Goal: Task Accomplishment & Management: Manage account settings

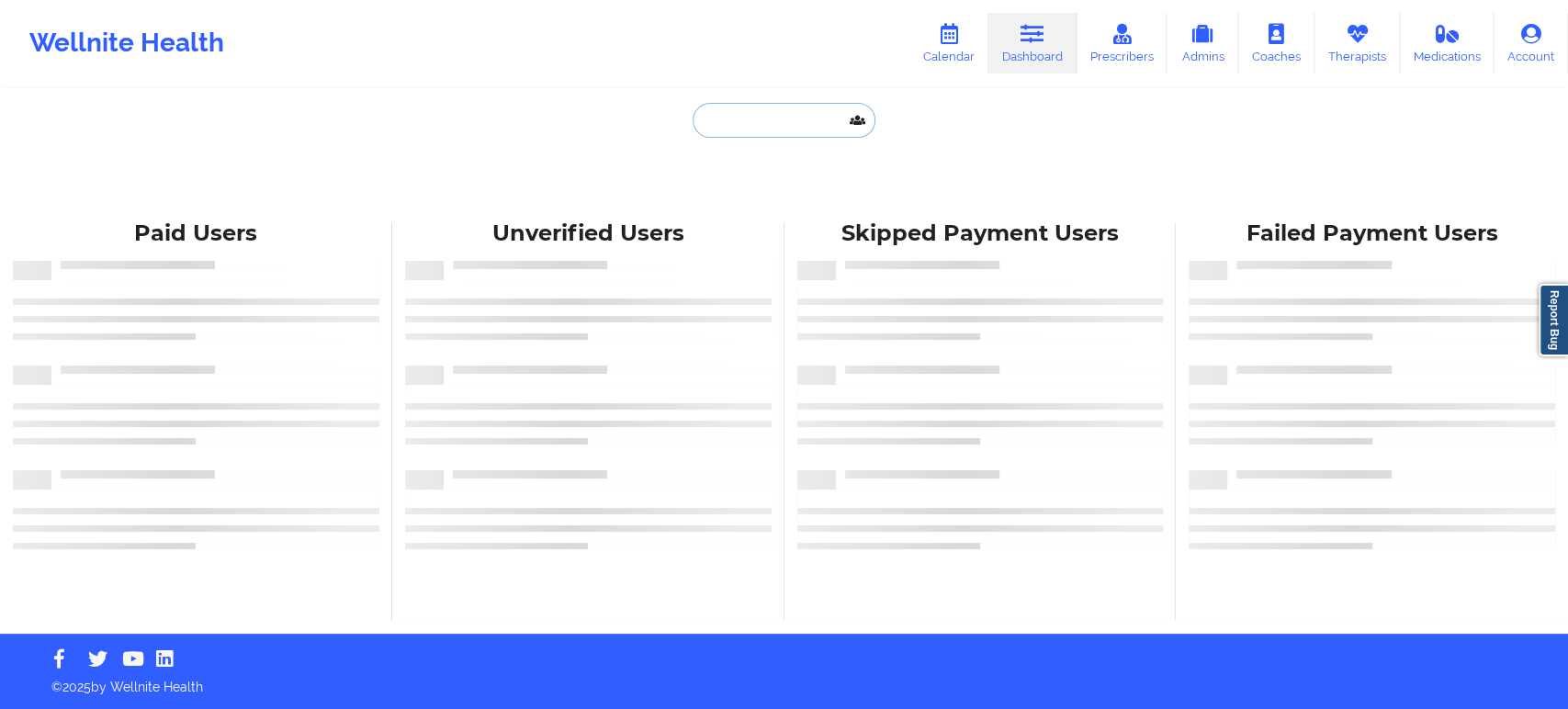
click at [782, 120] on input "text" at bounding box center [783, 120] width 182 height 35
paste input "jrmccallum32@gmail.com"
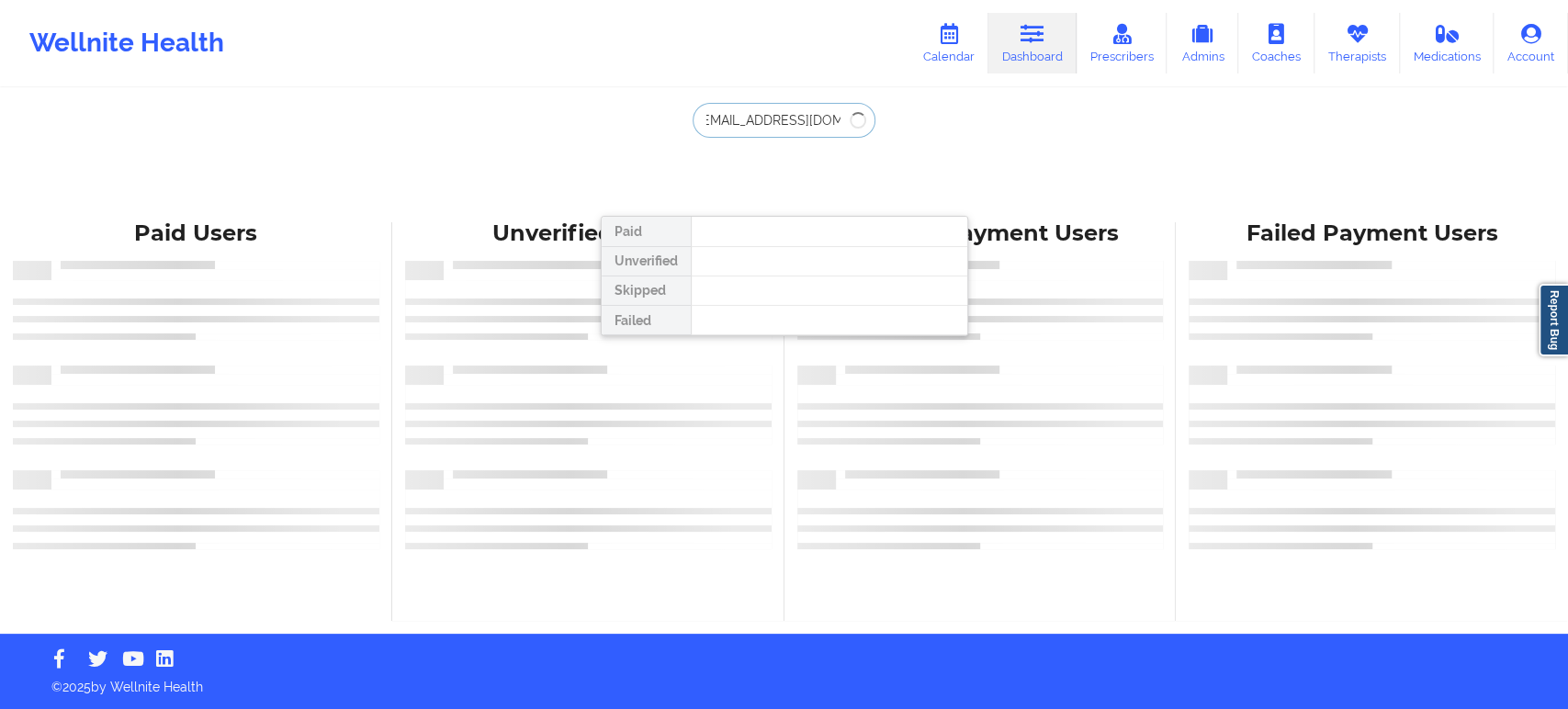
type input "jrmccallum32@gmail.com"
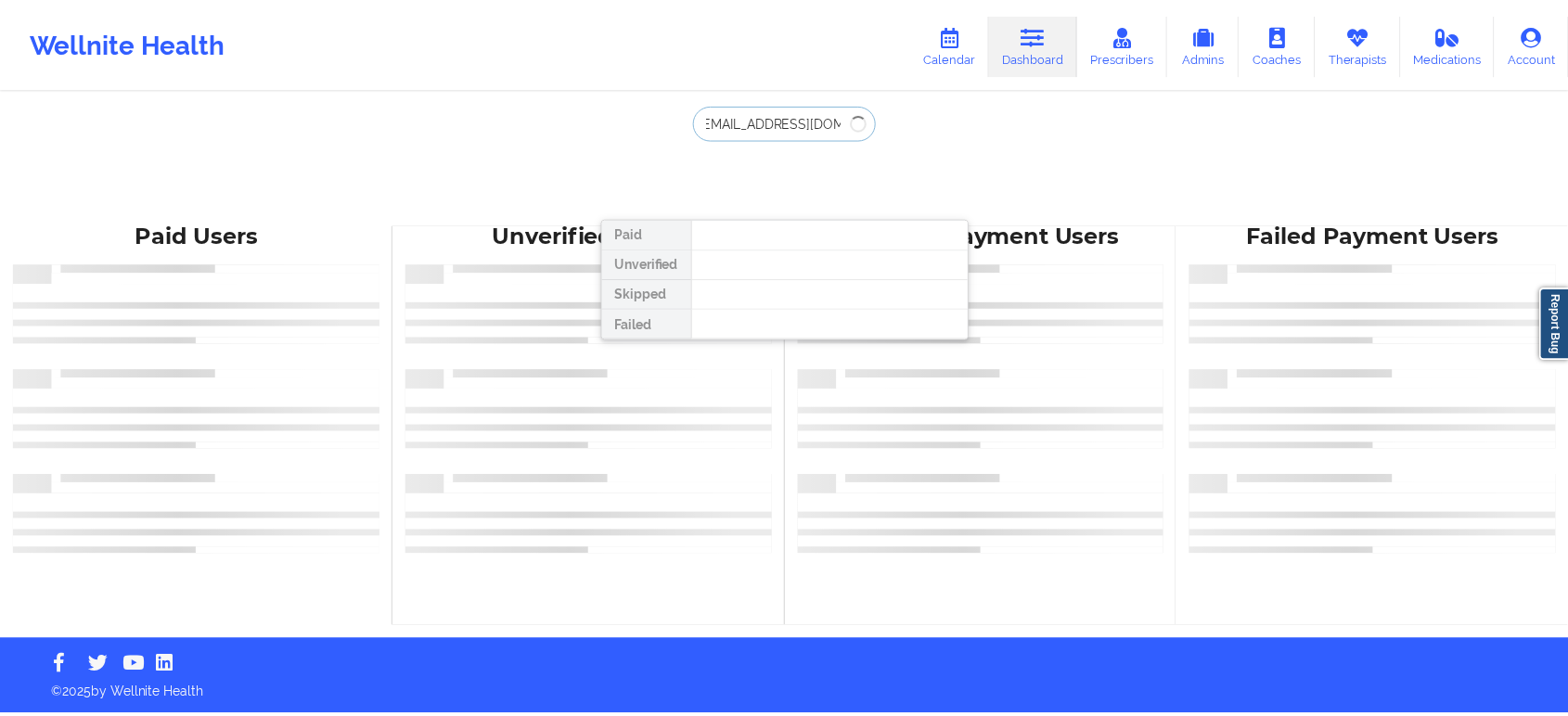
scroll to position [0, 0]
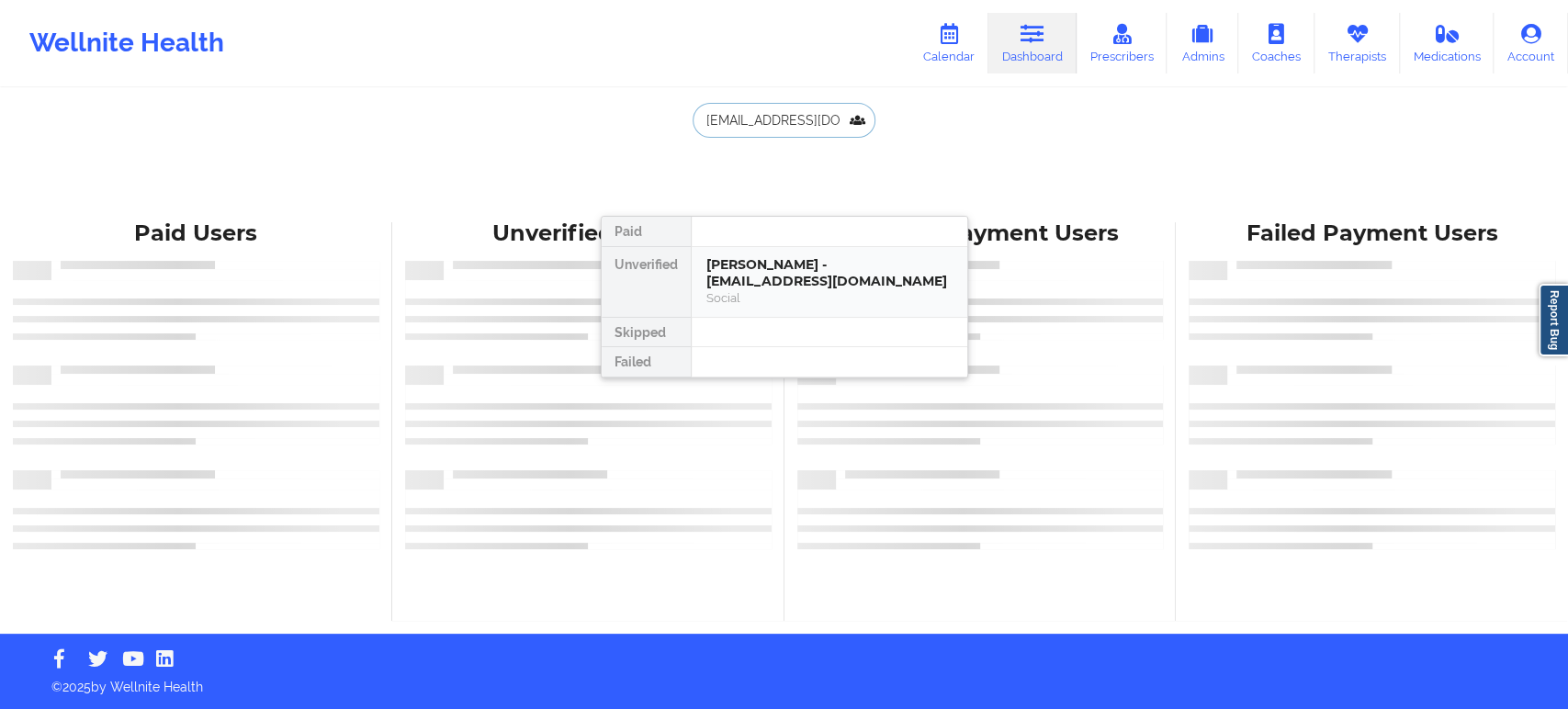
click at [847, 284] on div "Jonathon McCallum - jrmccallum32@gmail.com" at bounding box center [829, 273] width 246 height 34
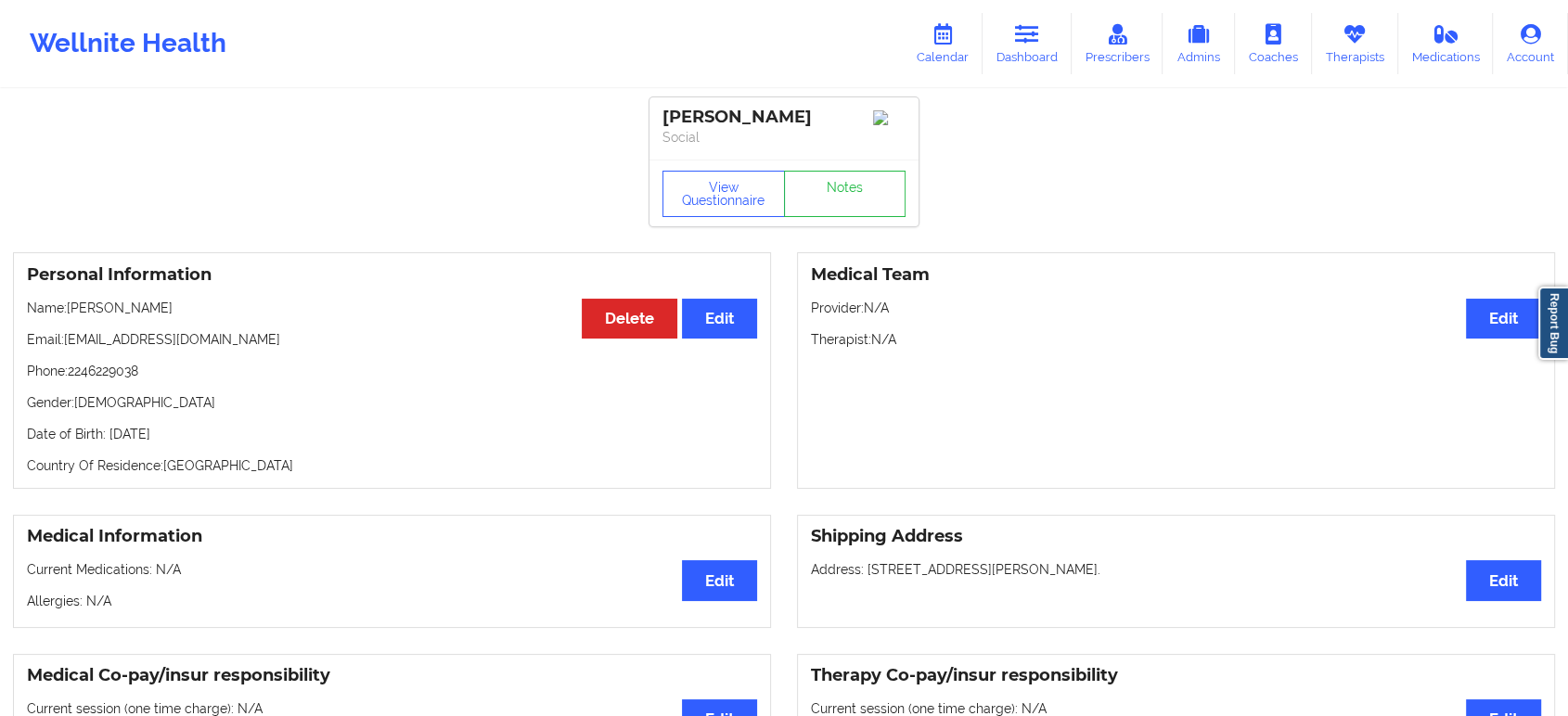
drag, startPoint x: 481, startPoint y: 129, endPoint x: 502, endPoint y: 109, distance: 29.0
click at [1039, 37] on icon at bounding box center [1027, 34] width 24 height 20
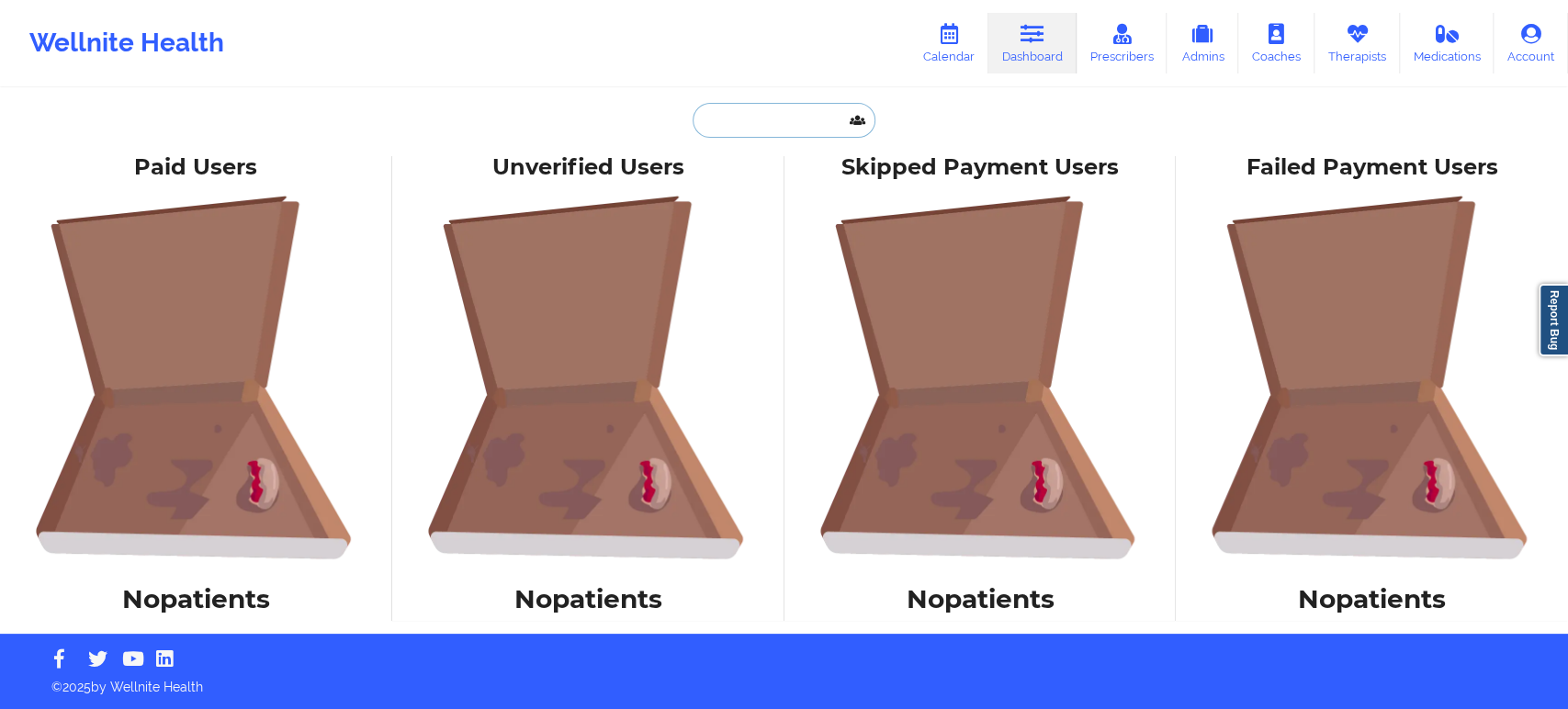
click at [777, 122] on input "text" at bounding box center [783, 120] width 182 height 35
paste input "arifeliciano85@gmail.com"
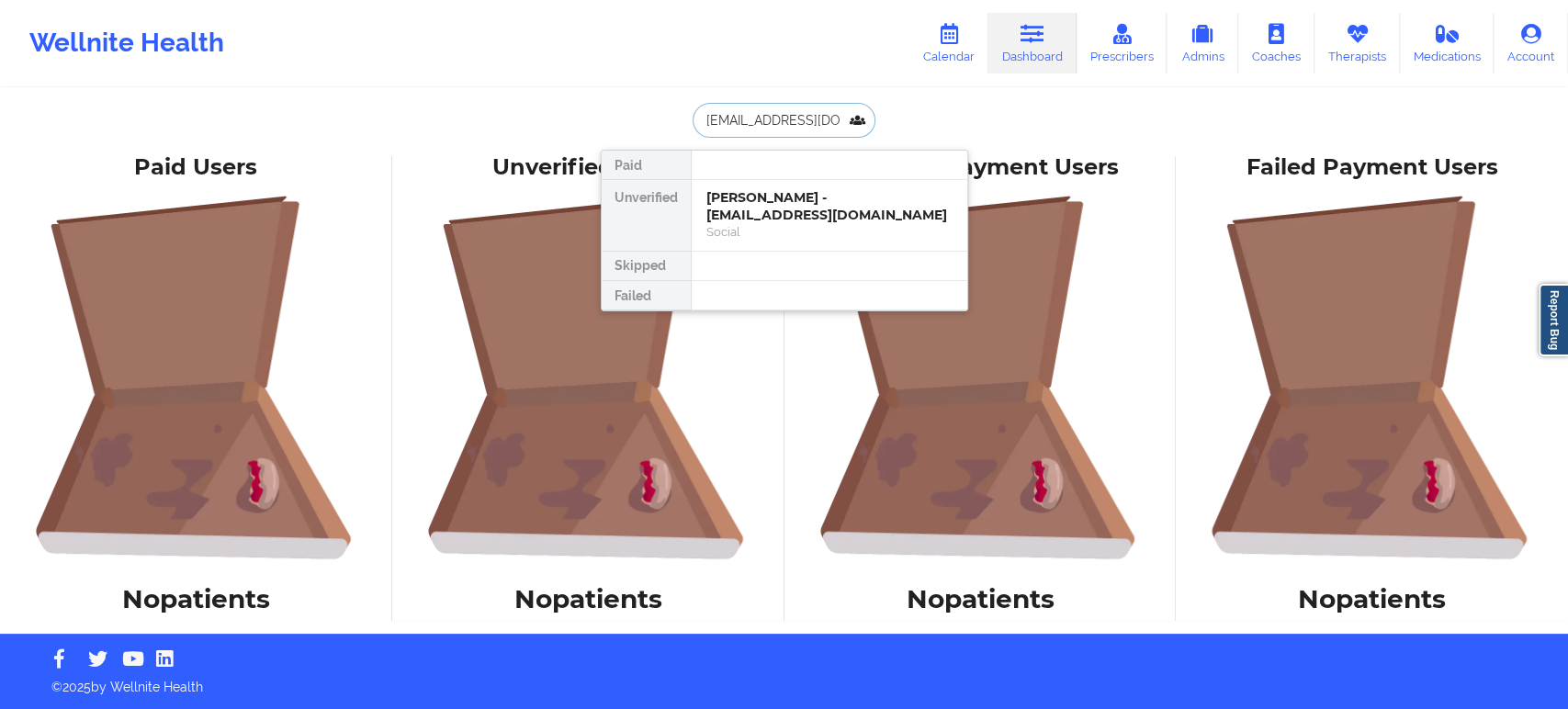
scroll to position [0, 7]
type input "arifeliciano85@gmail.com"
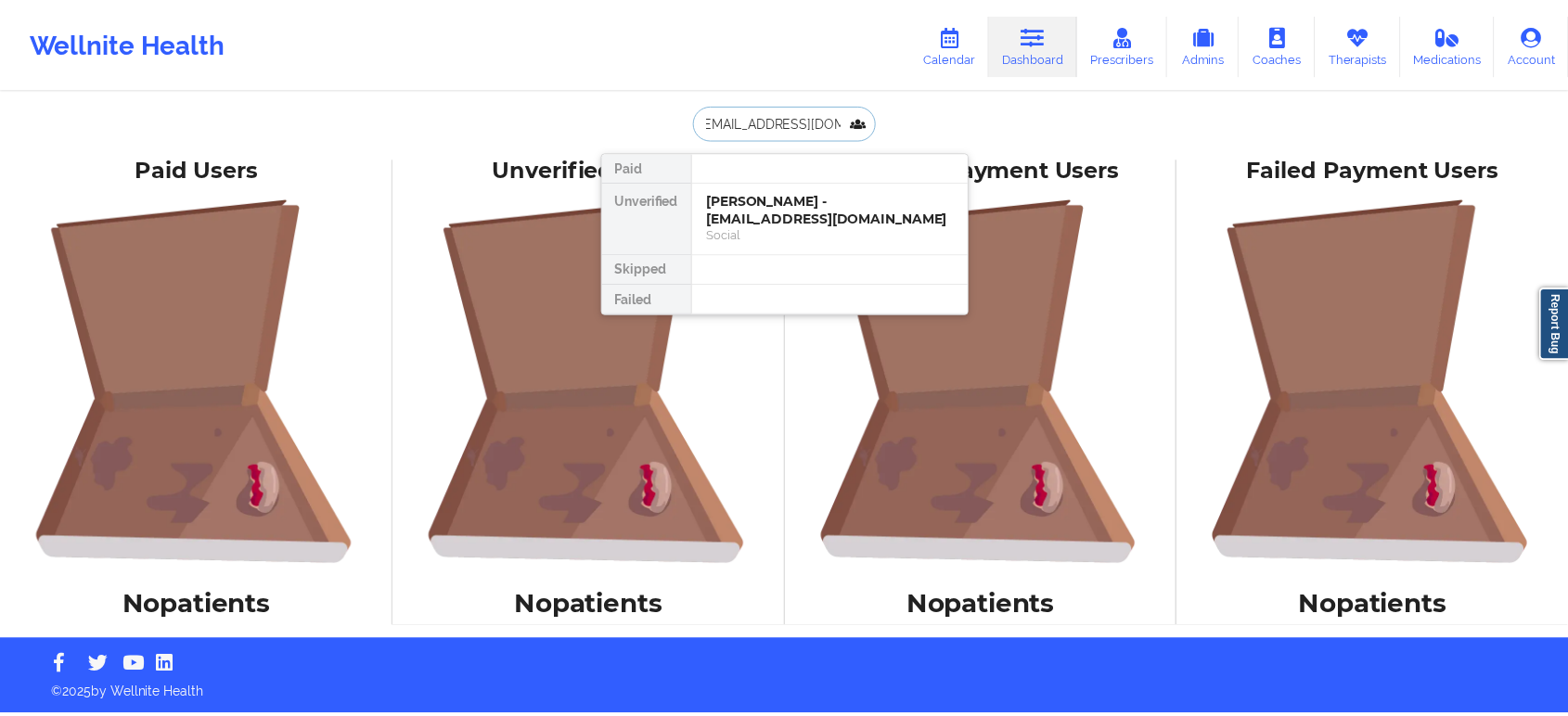
scroll to position [0, 0]
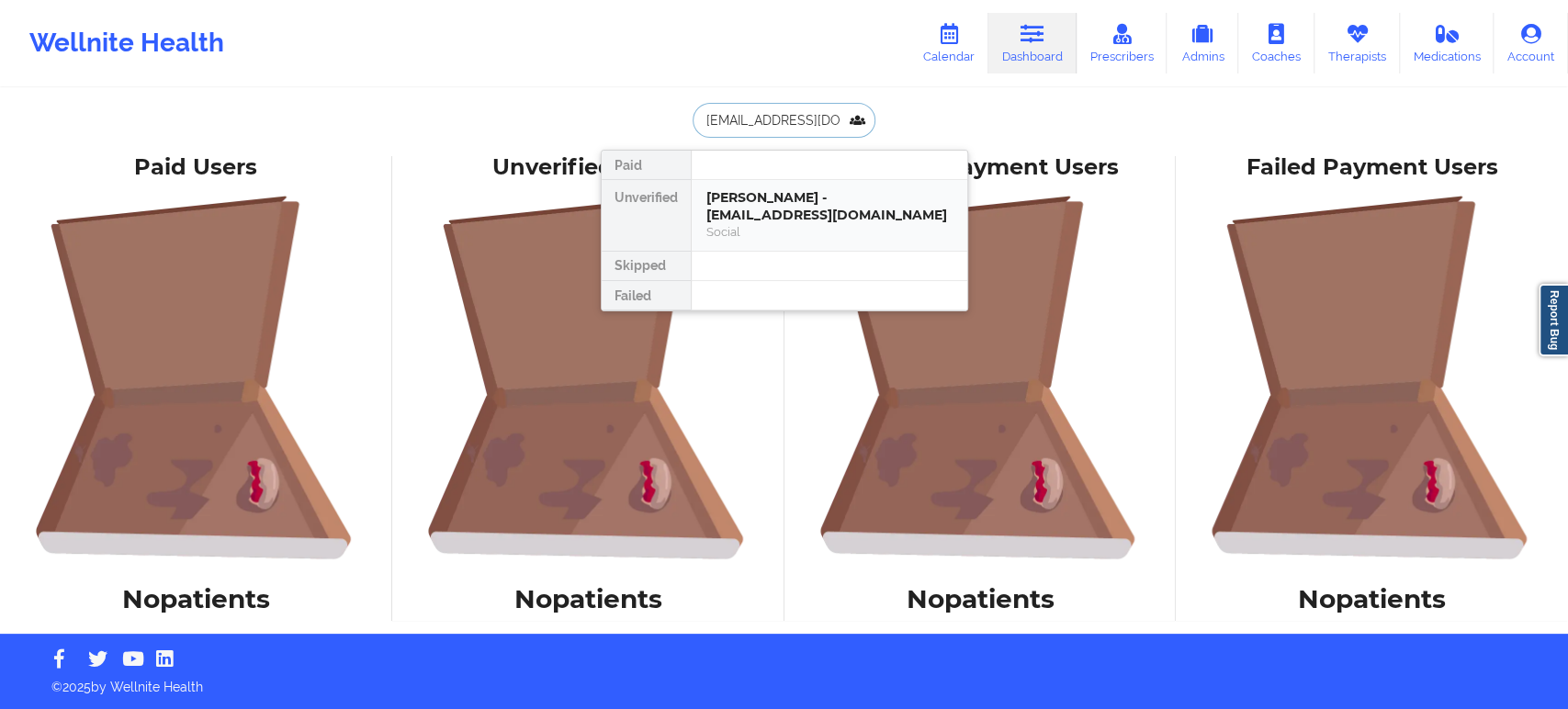
click at [812, 230] on div "Social" at bounding box center [829, 232] width 246 height 16
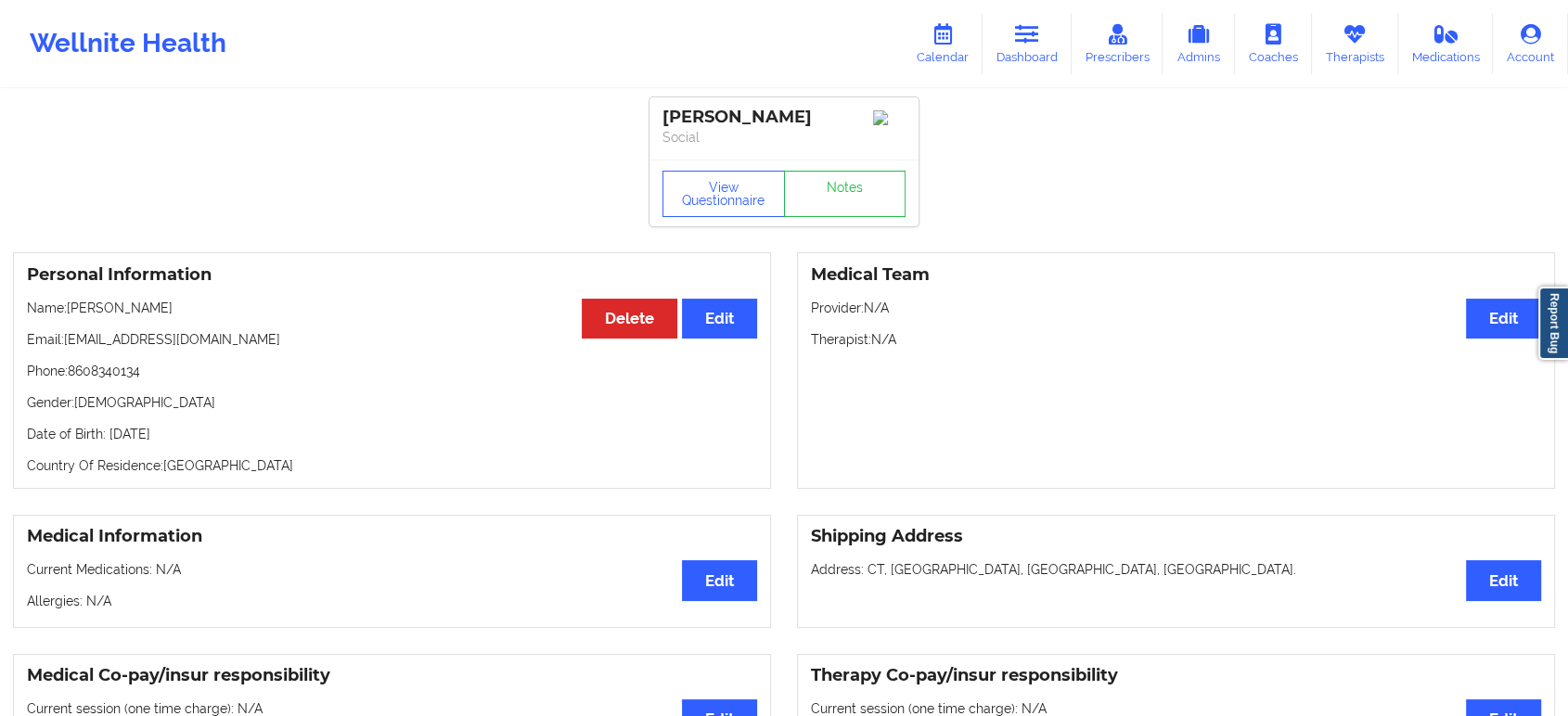
drag, startPoint x: 191, startPoint y: 314, endPoint x: 70, endPoint y: 310, distance: 121.1
click at [70, 310] on p "Name: ARIANA FELICIANO" at bounding box center [392, 308] width 730 height 19
click at [1031, 41] on icon at bounding box center [1027, 34] width 24 height 20
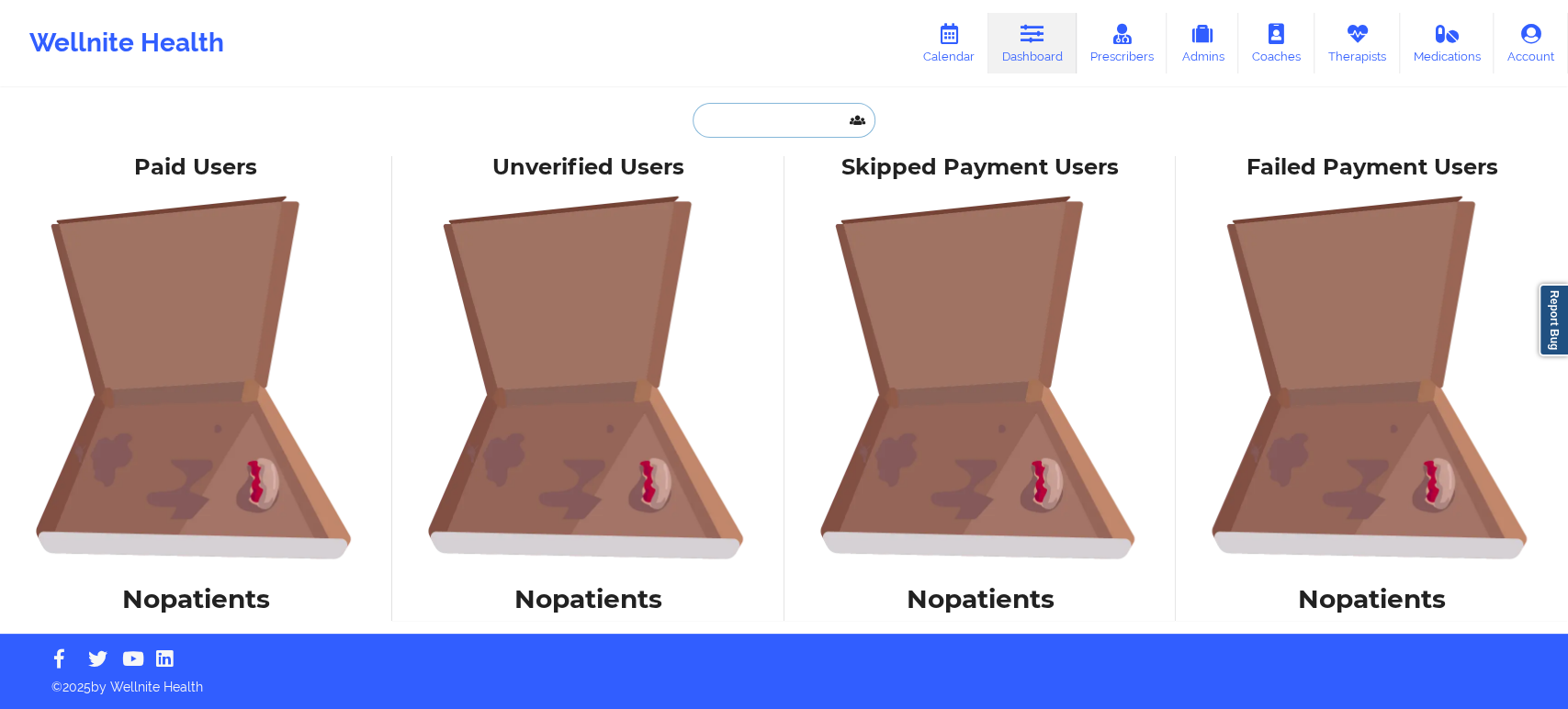
click at [776, 109] on input "text" at bounding box center [783, 120] width 182 height 35
paste input "APRIL WILLIAMS"
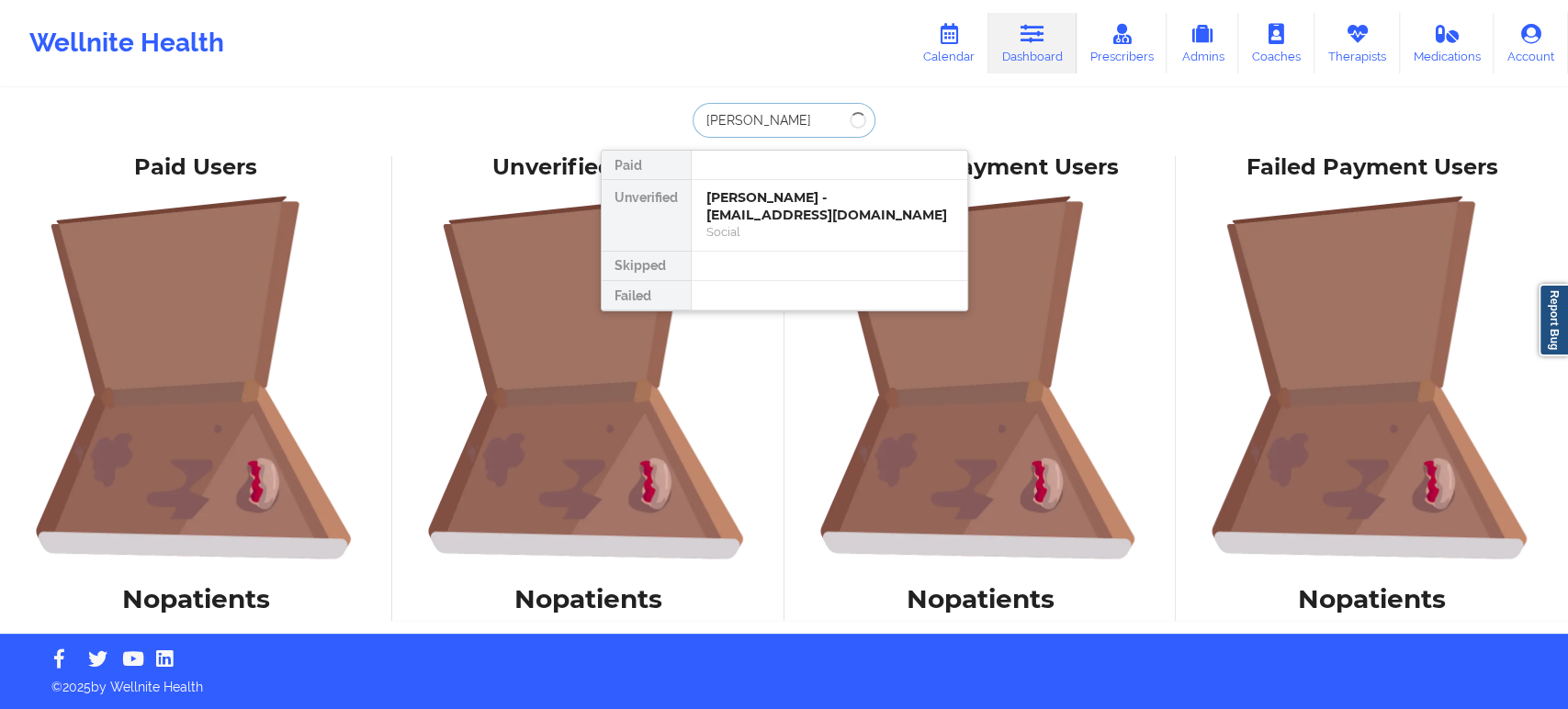
type input "APRIL WILLIAMS"
click at [822, 200] on div "APRIL WILLIAMS - april7758@att.net" at bounding box center [829, 206] width 246 height 34
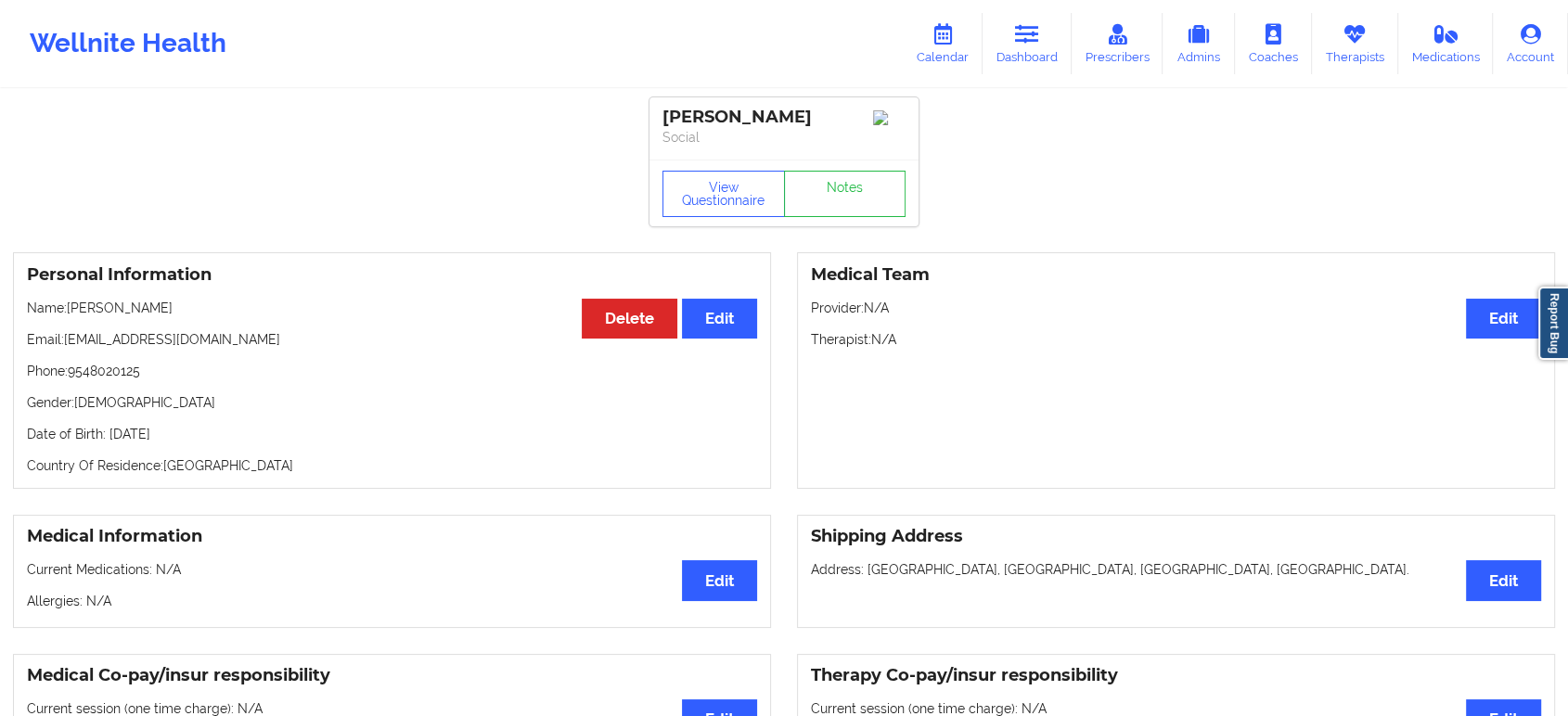
drag, startPoint x: 192, startPoint y: 314, endPoint x: 70, endPoint y: 308, distance: 122.1
click at [70, 308] on p "Name: APRIL WILLIAMS" at bounding box center [392, 308] width 730 height 19
copy p "APRIL WILLIAMS"
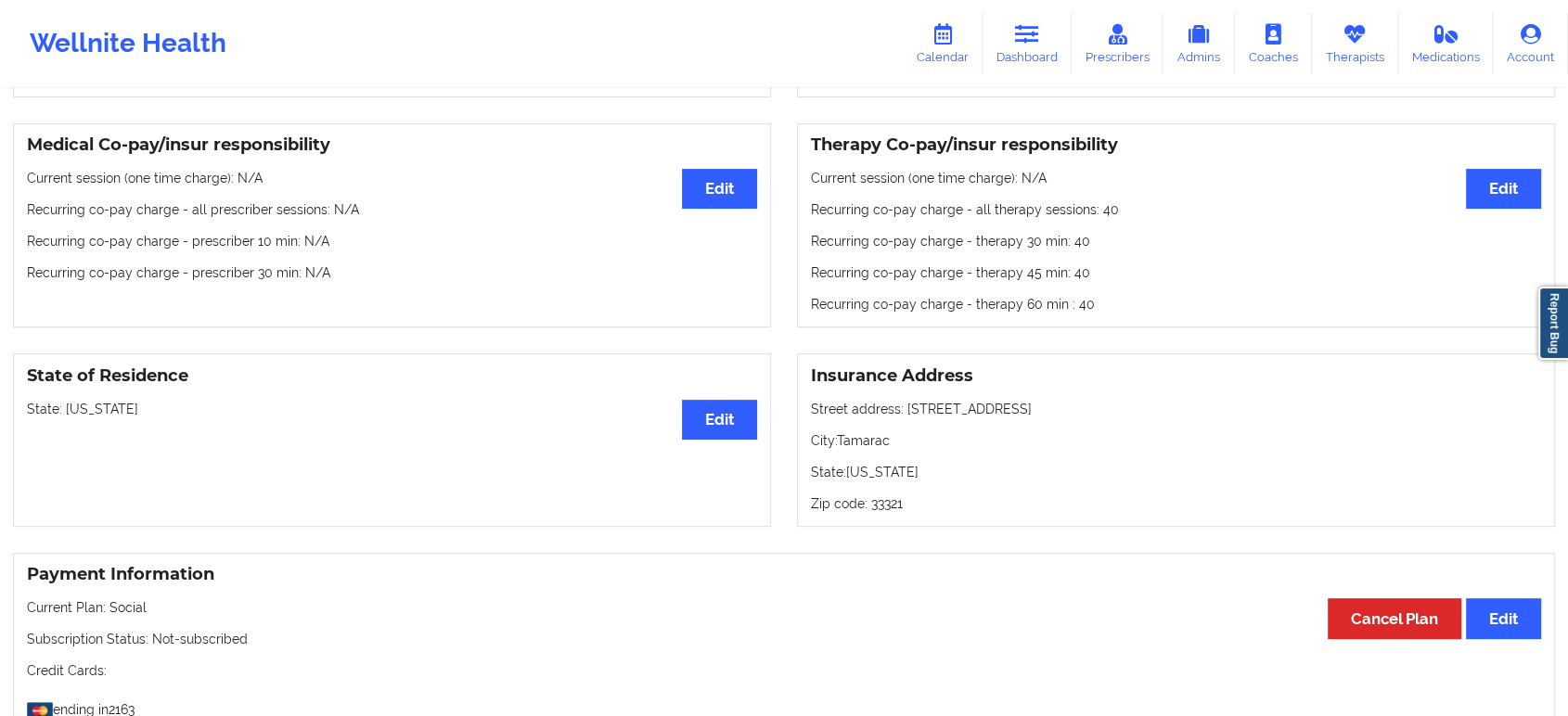
scroll to position [765, 0]
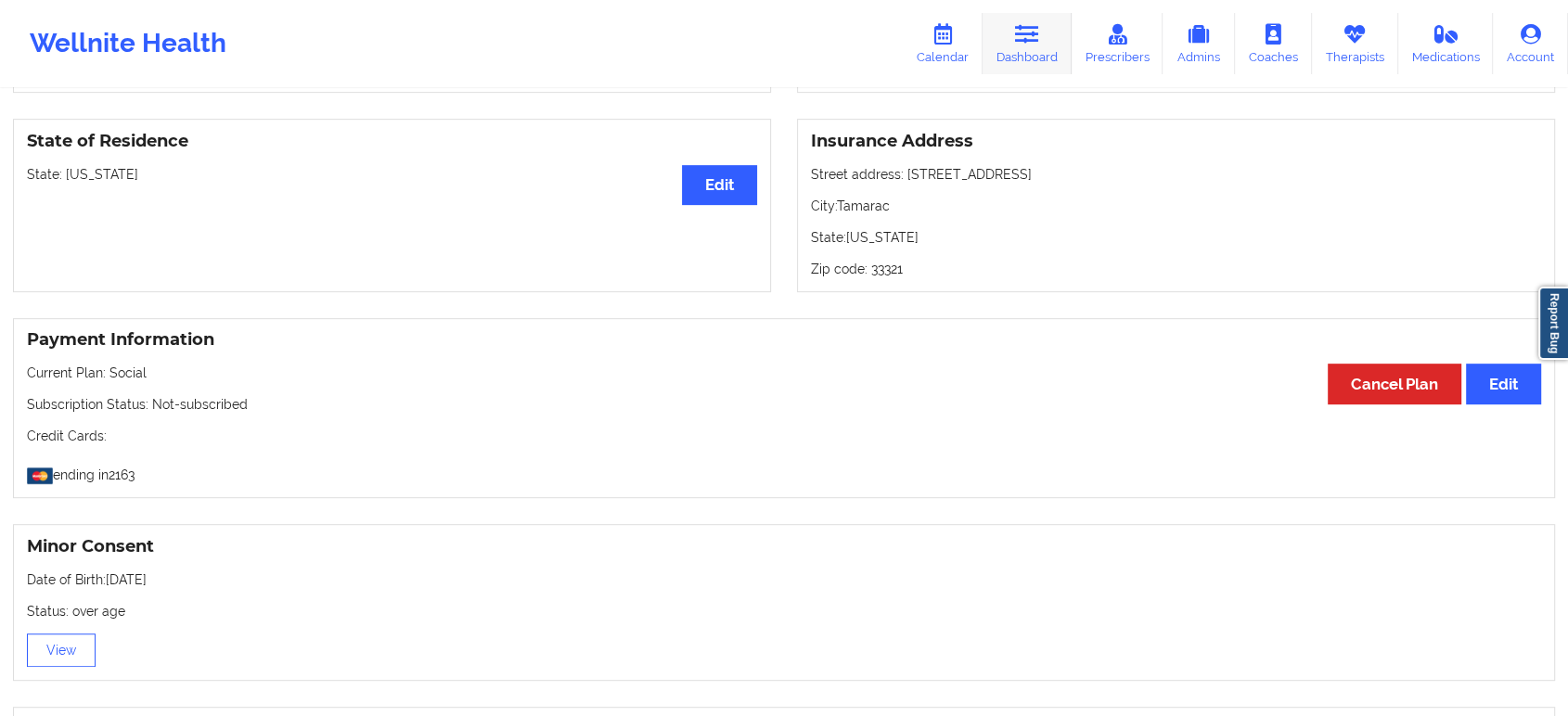
click at [1023, 39] on icon at bounding box center [1027, 34] width 24 height 20
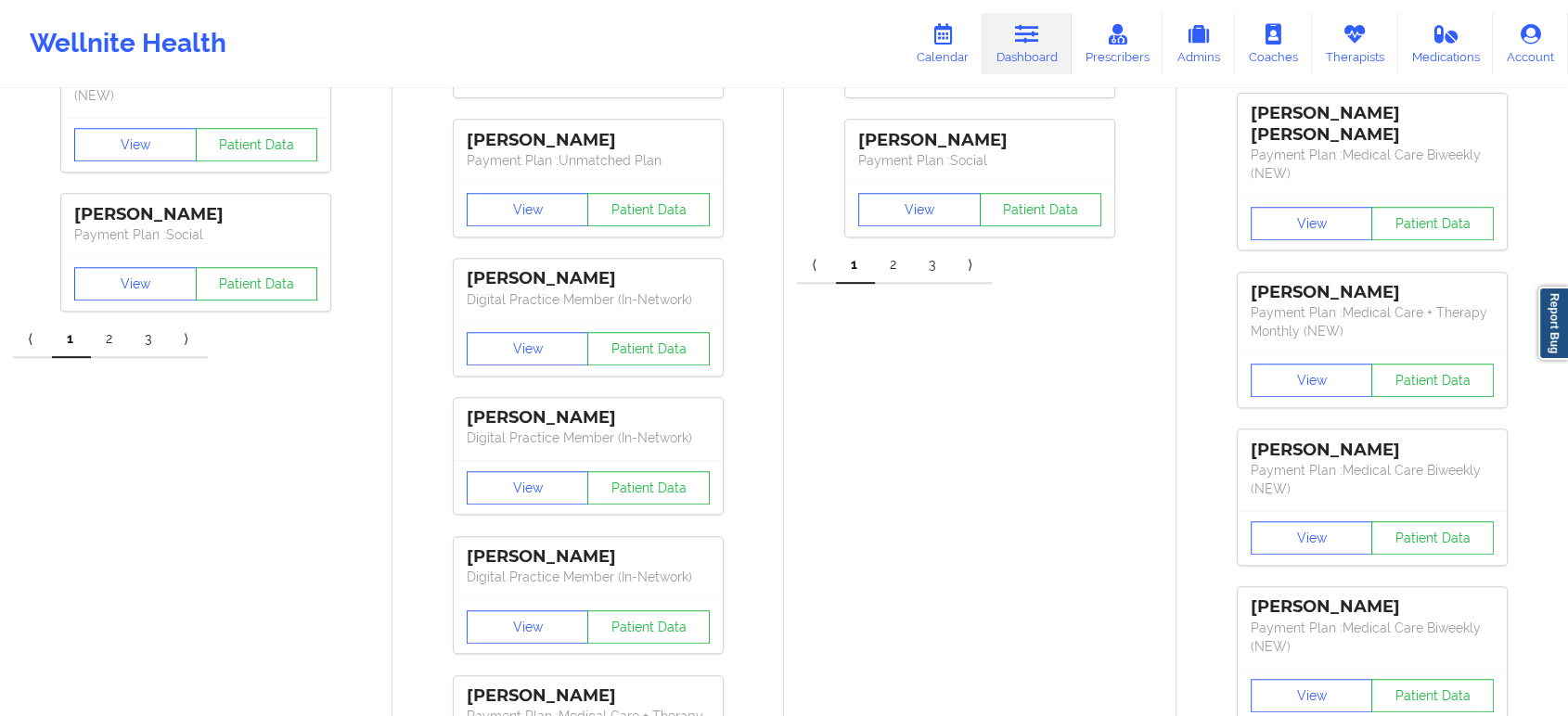
drag, startPoint x: 859, startPoint y: 563, endPoint x: 706, endPoint y: 215, distance: 380.1
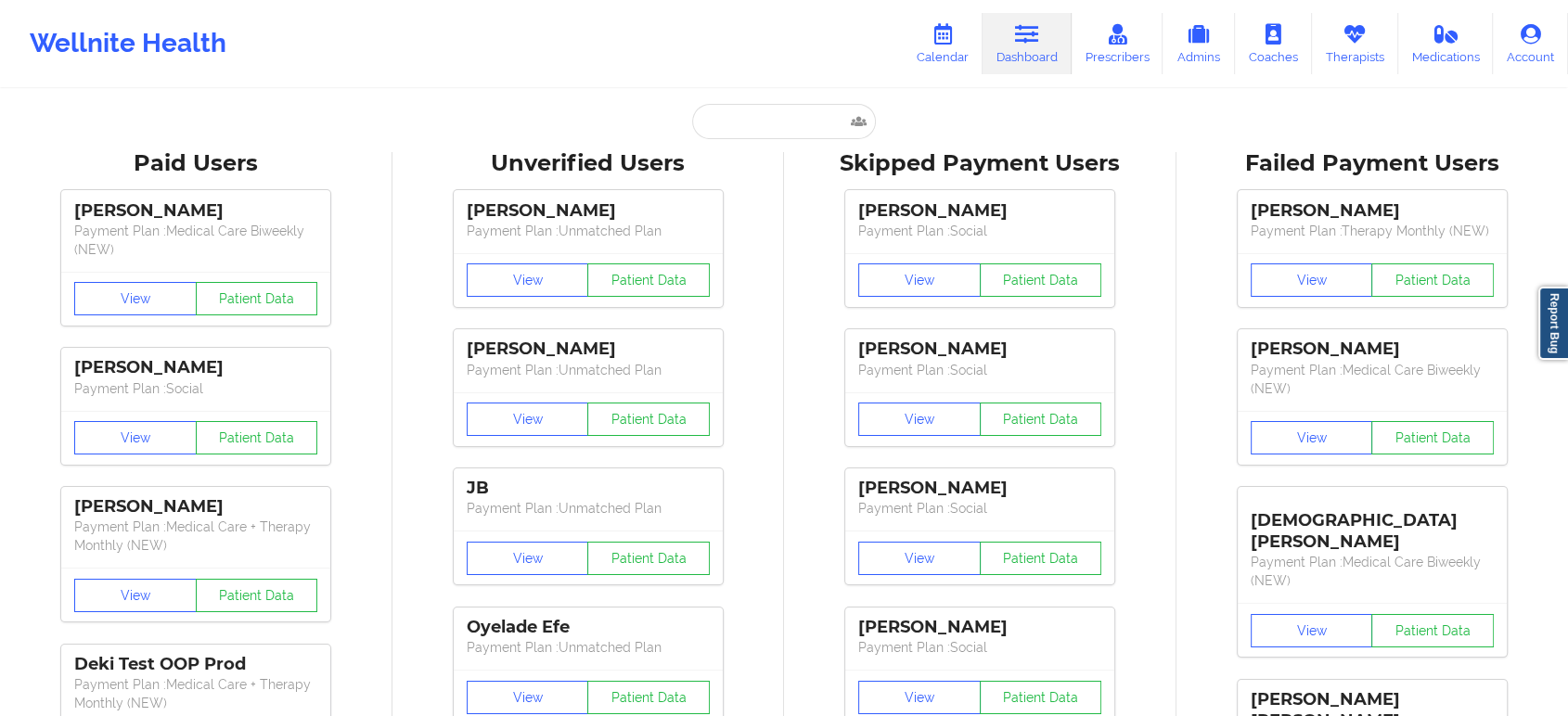
click at [764, 124] on input "text" at bounding box center [784, 122] width 184 height 35
paste input "franzz00@hotmail.com"
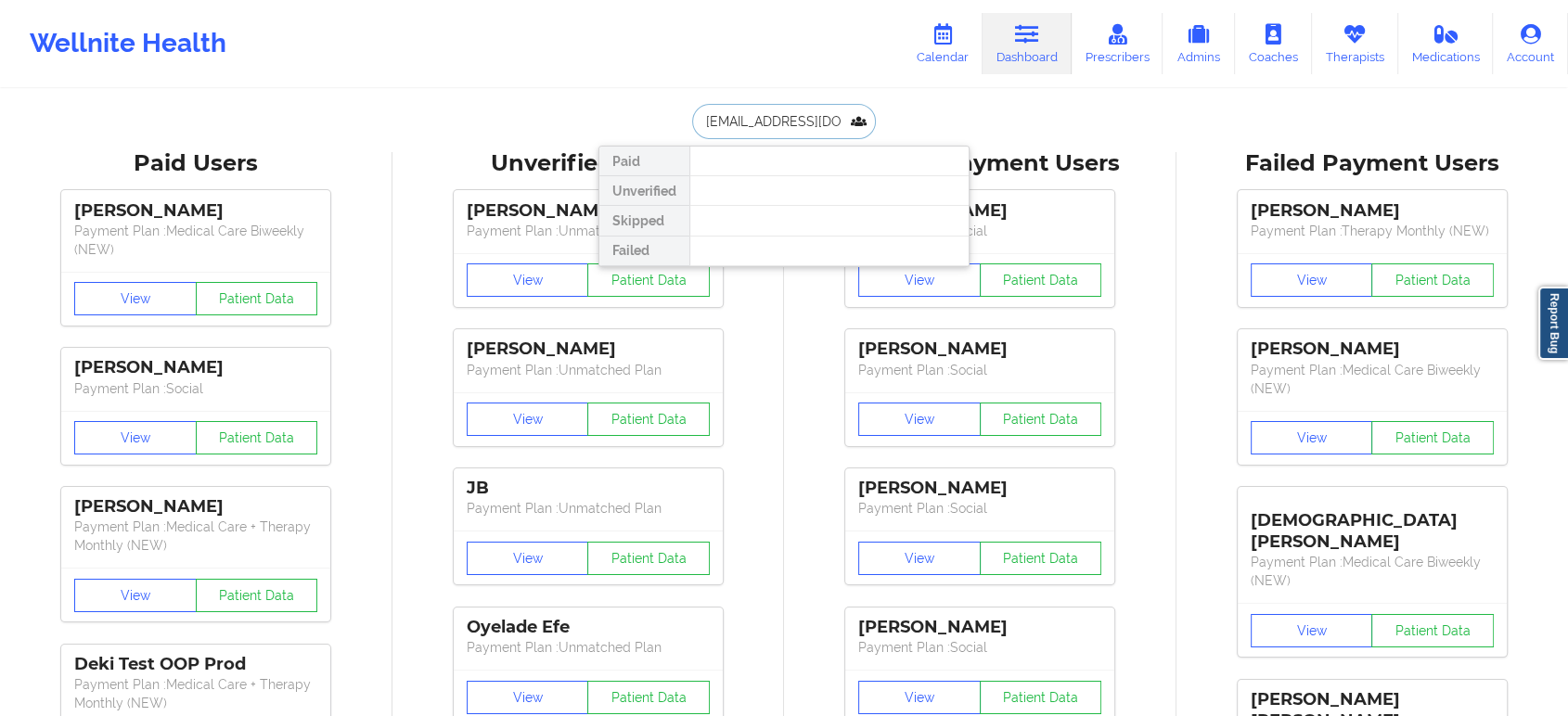
paste input "valenciasellers@g"
type input "valenciasellers@gmail.com"
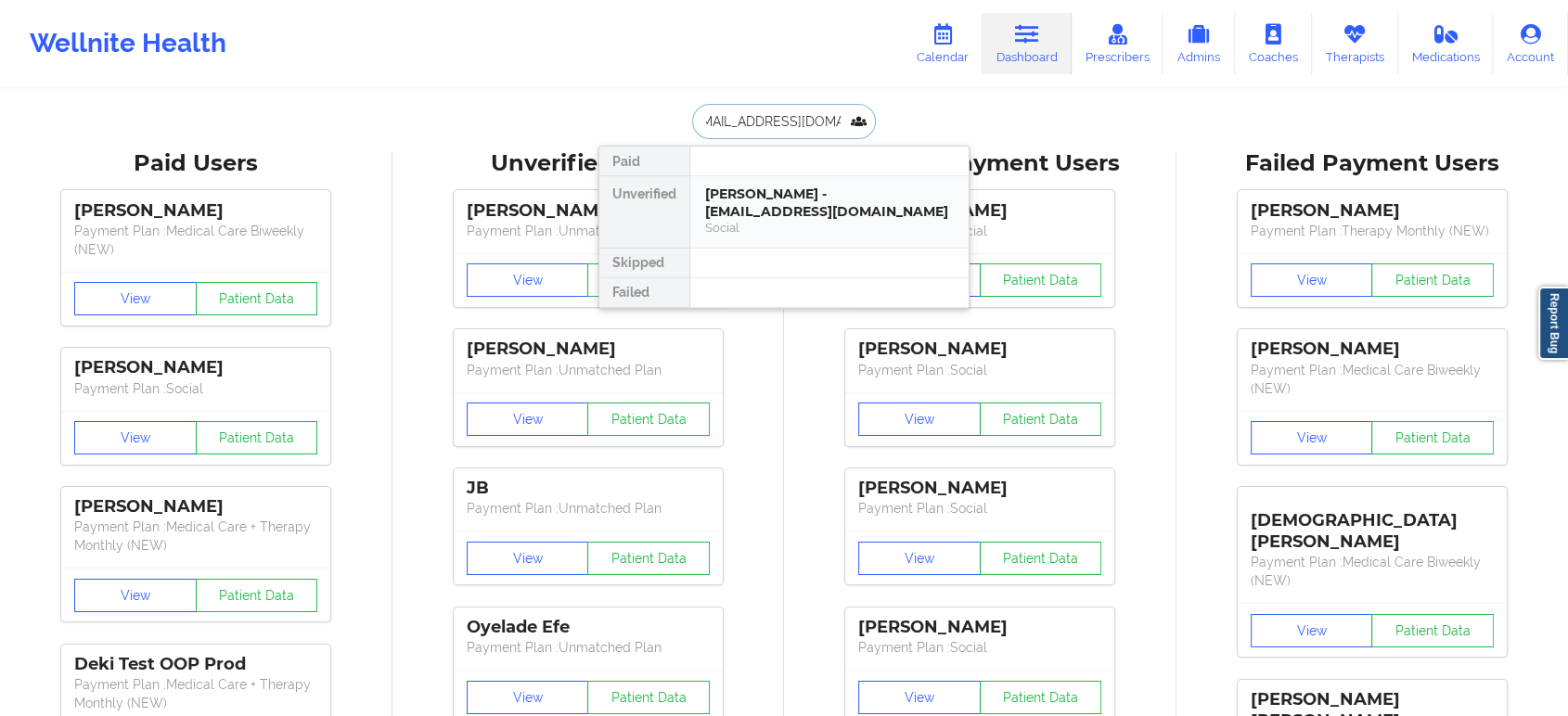
click at [780, 220] on div "Social" at bounding box center [829, 228] width 249 height 16
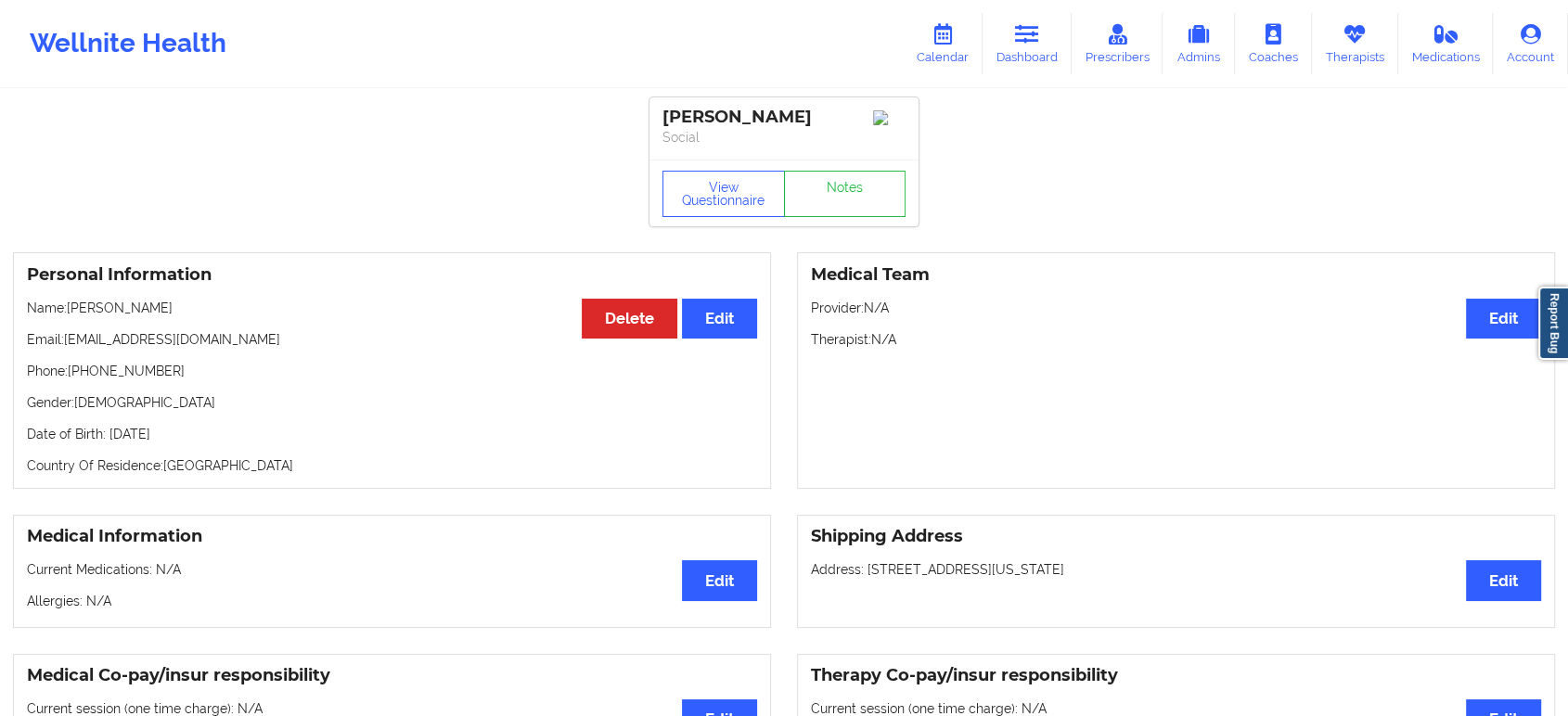
drag, startPoint x: 190, startPoint y: 314, endPoint x: 116, endPoint y: 318, distance: 74.1
click at [71, 316] on p "Name: Valencia Carson" at bounding box center [392, 308] width 730 height 19
copy p "[PERSON_NAME]"
drag, startPoint x: 180, startPoint y: 318, endPoint x: 71, endPoint y: 306, distance: 109.7
click at [71, 306] on p "Name: Valencia Carson" at bounding box center [392, 308] width 730 height 19
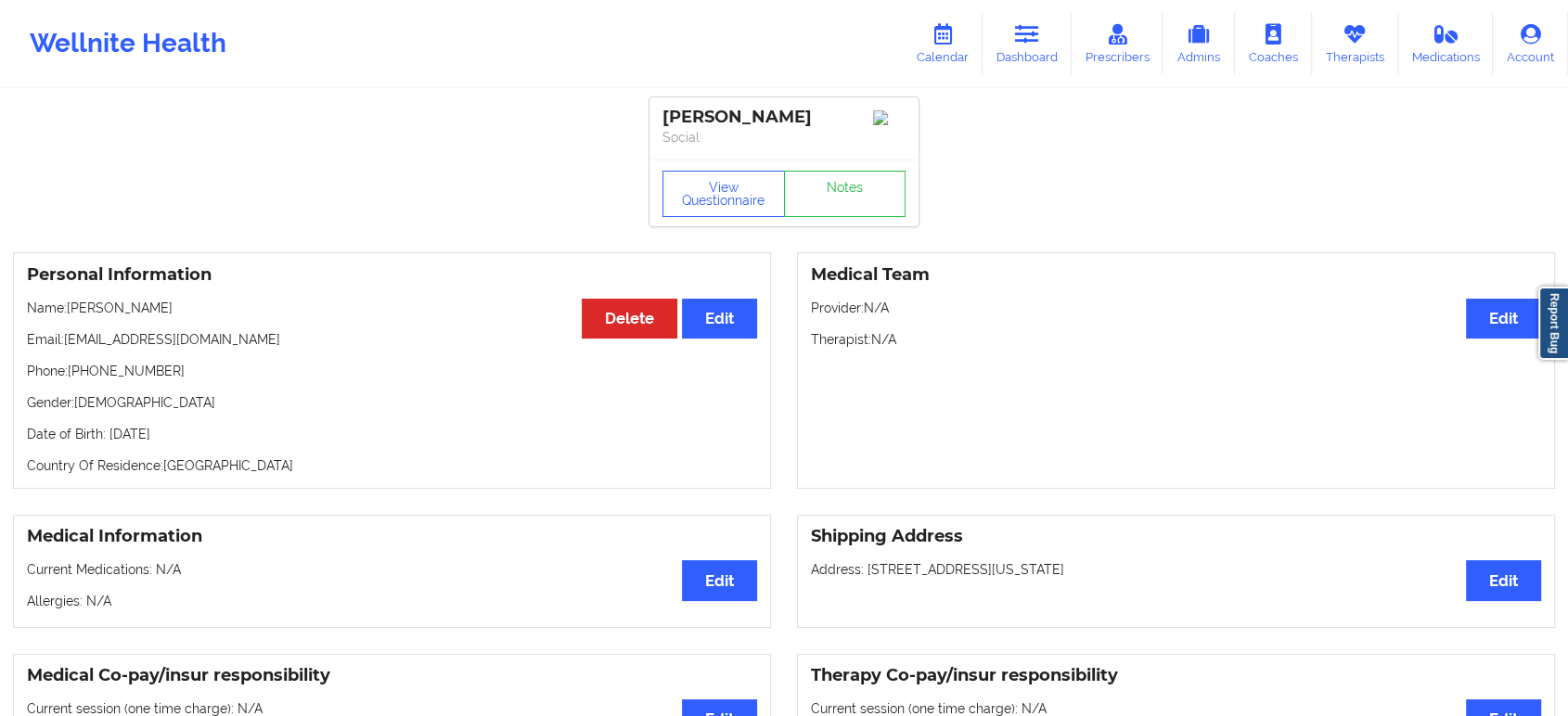
copy p "[PERSON_NAME]"
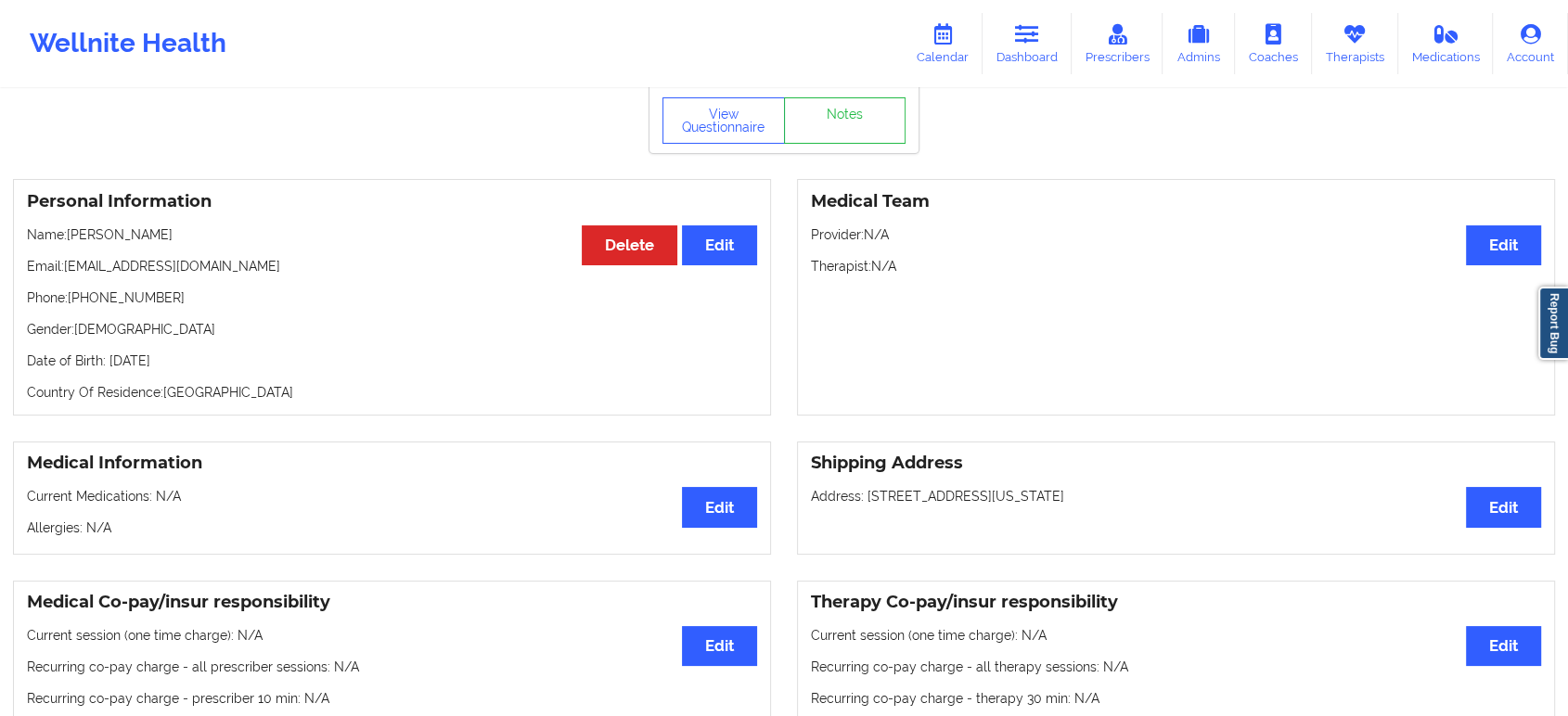
scroll to position [309, 0]
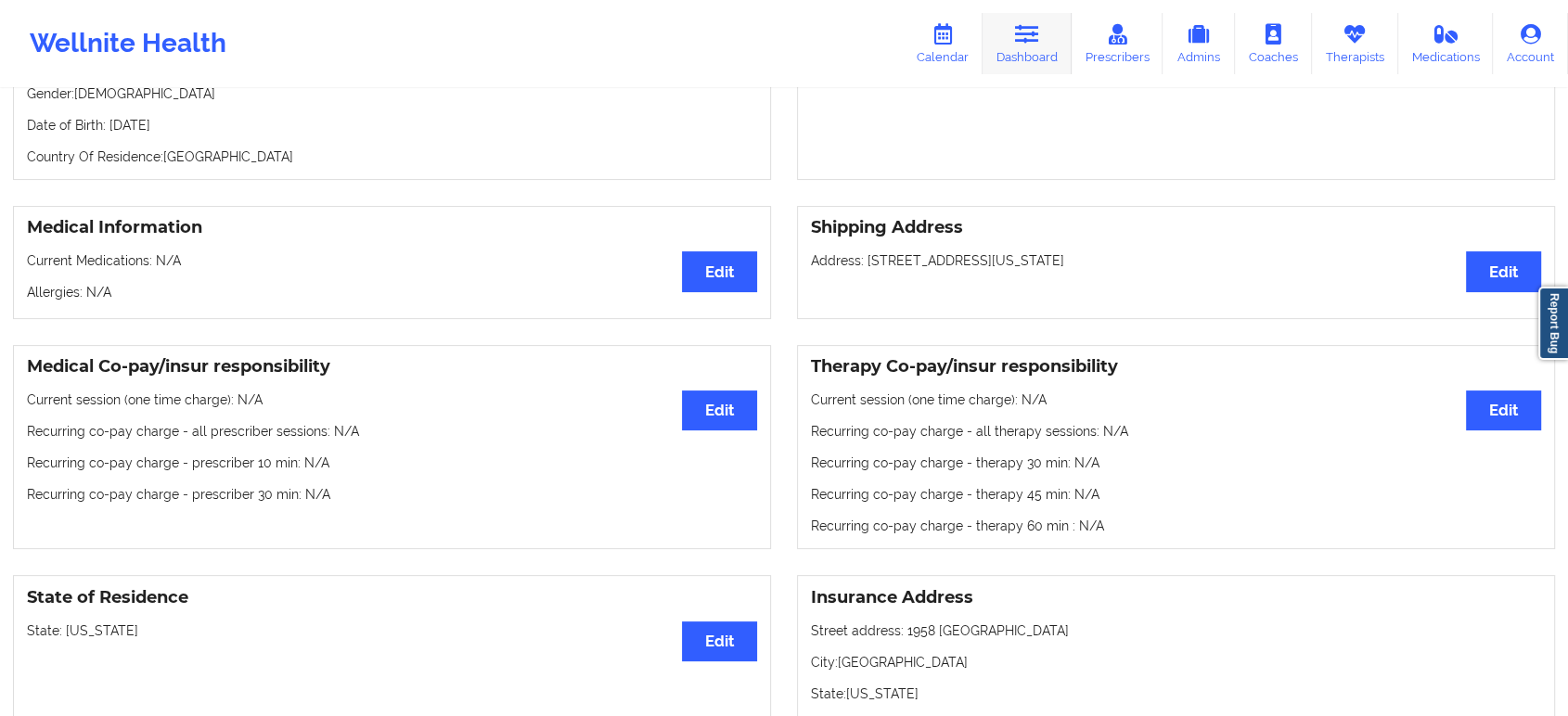
click at [1043, 39] on link "Dashboard" at bounding box center [1027, 44] width 89 height 61
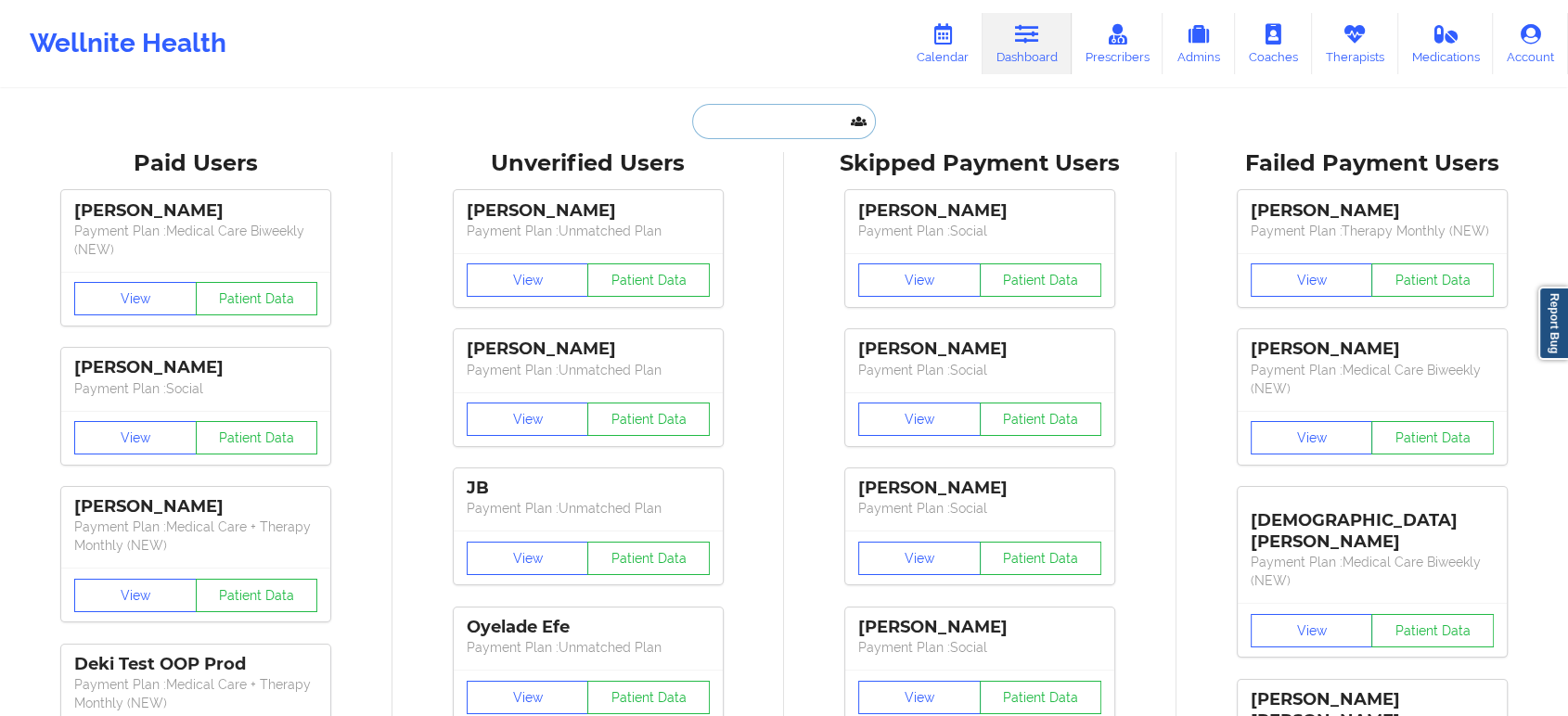
click at [769, 125] on input "text" at bounding box center [784, 122] width 184 height 35
paste input "crossroads2580@gmail.com"
type input "crossroads2580@gmail.com"
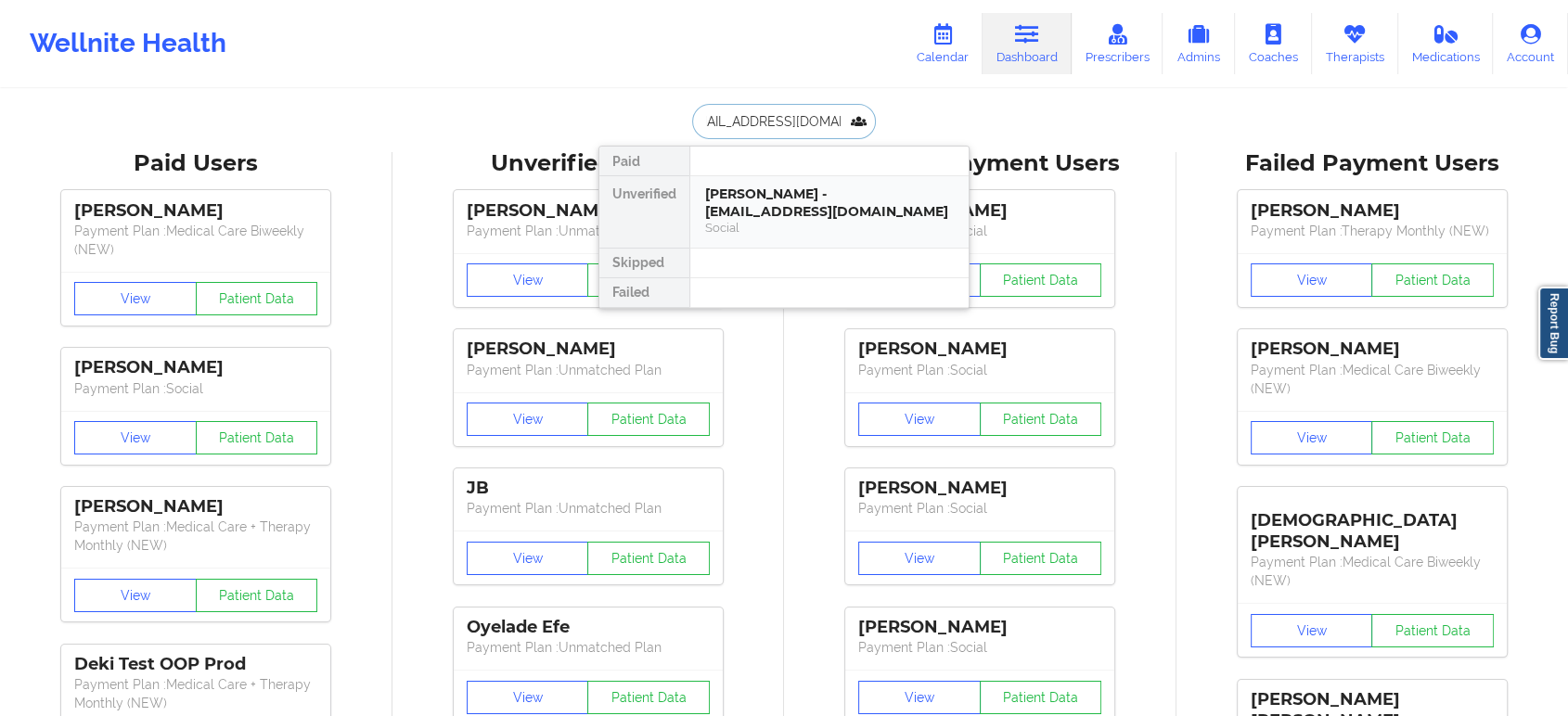
click at [764, 218] on div "William fitchett - crossroads2580@gmail.com" at bounding box center [829, 202] width 249 height 34
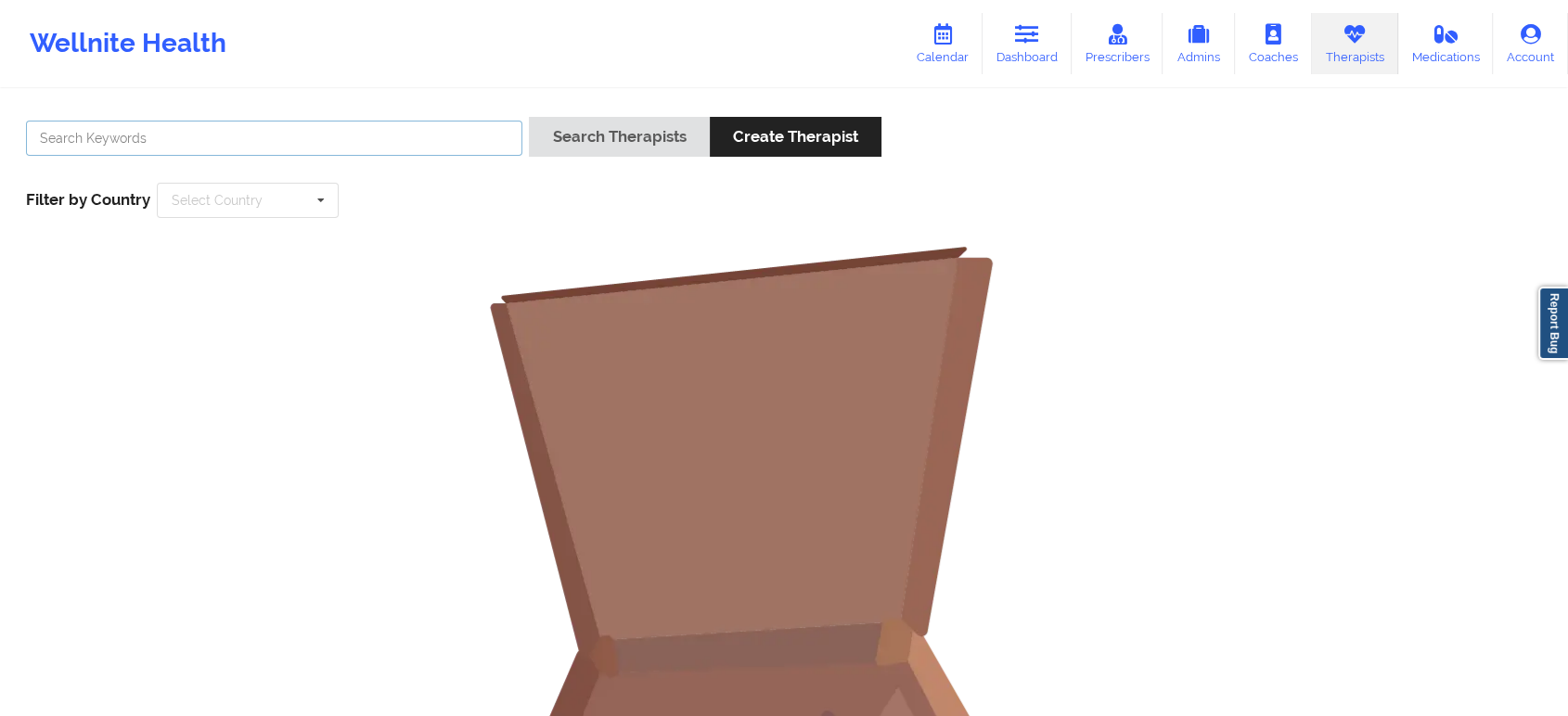
click at [458, 138] on input "text" at bounding box center [274, 138] width 497 height 35
paste input "Mitchell Rotenberg"
type input "Mitchell Rotenberg"
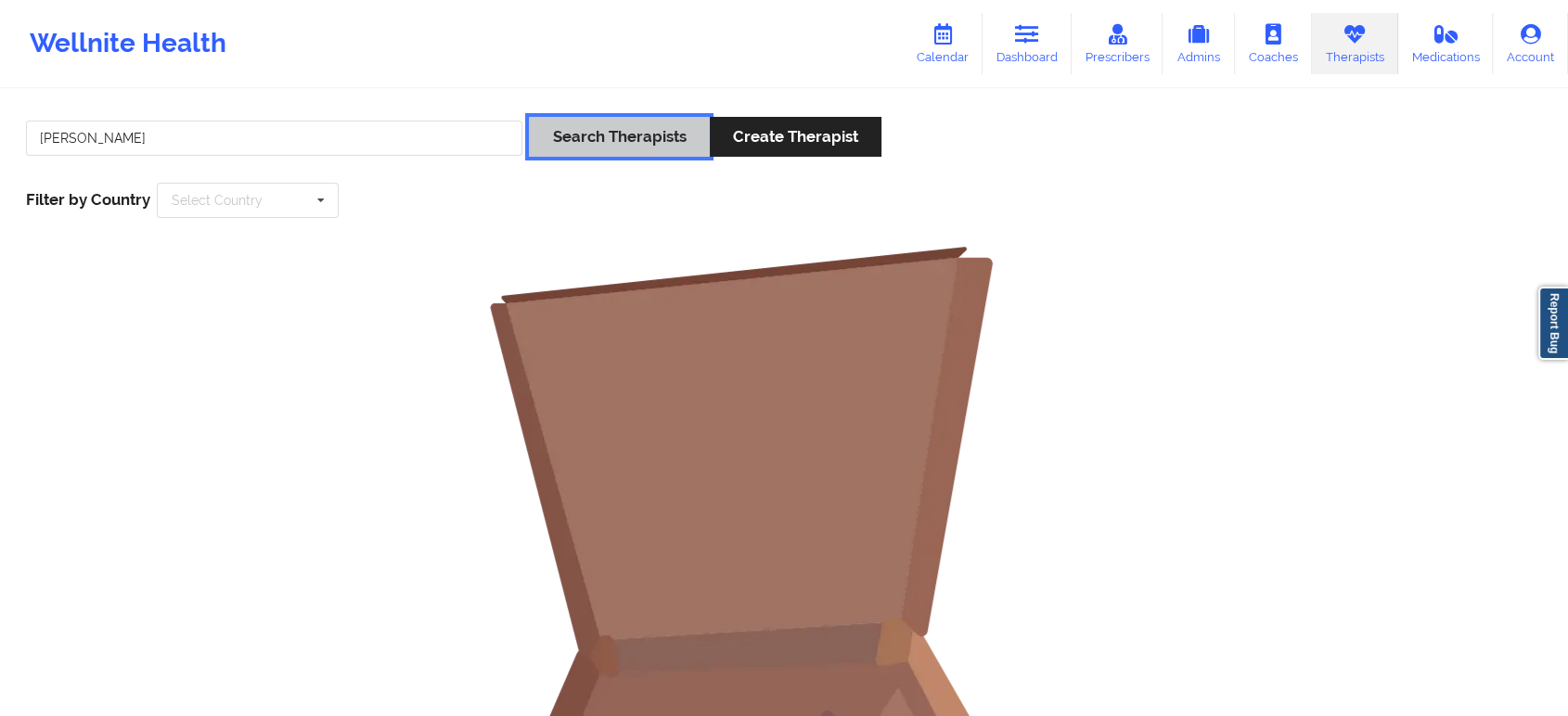
click at [681, 132] on button "Search Therapists" at bounding box center [619, 137] width 180 height 40
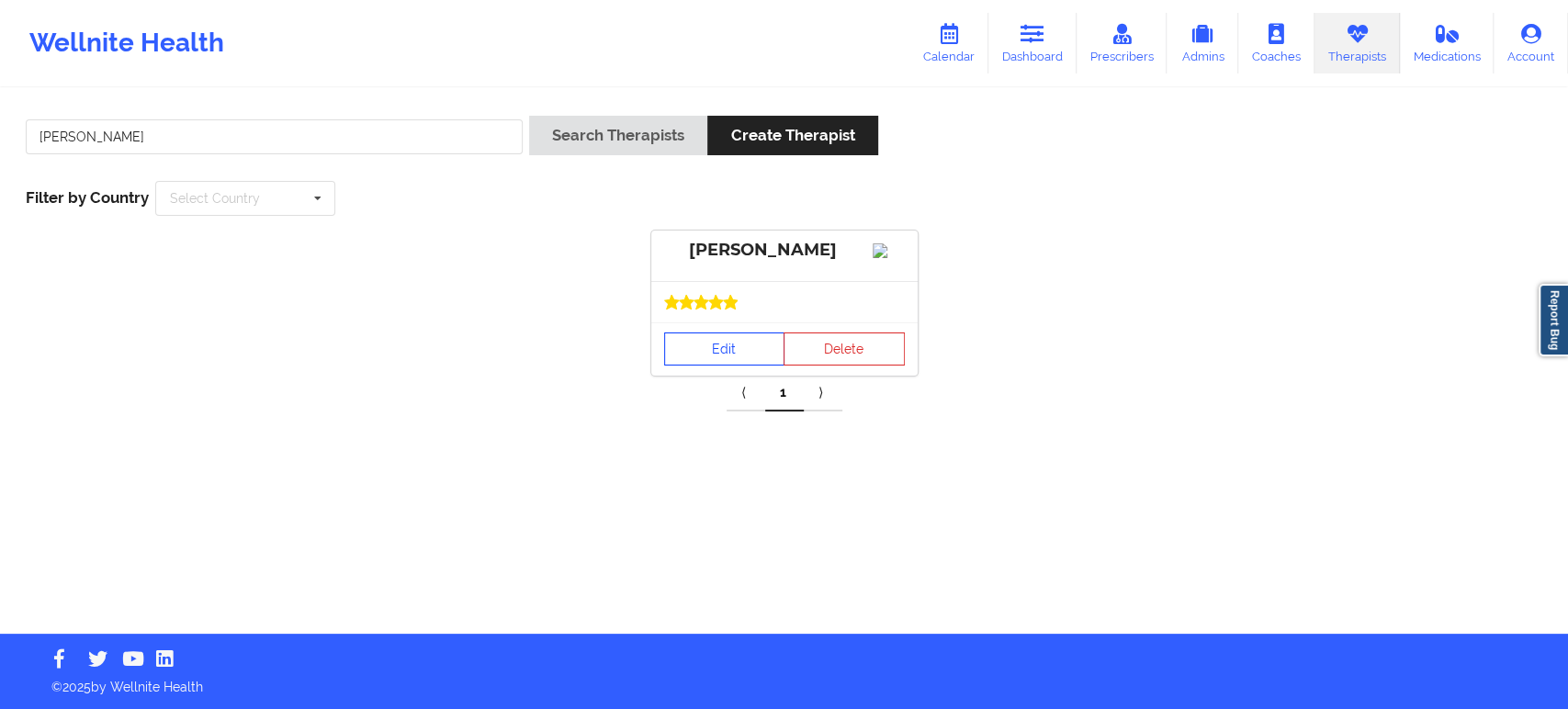
click at [727, 366] on link "Edit" at bounding box center [724, 349] width 121 height 33
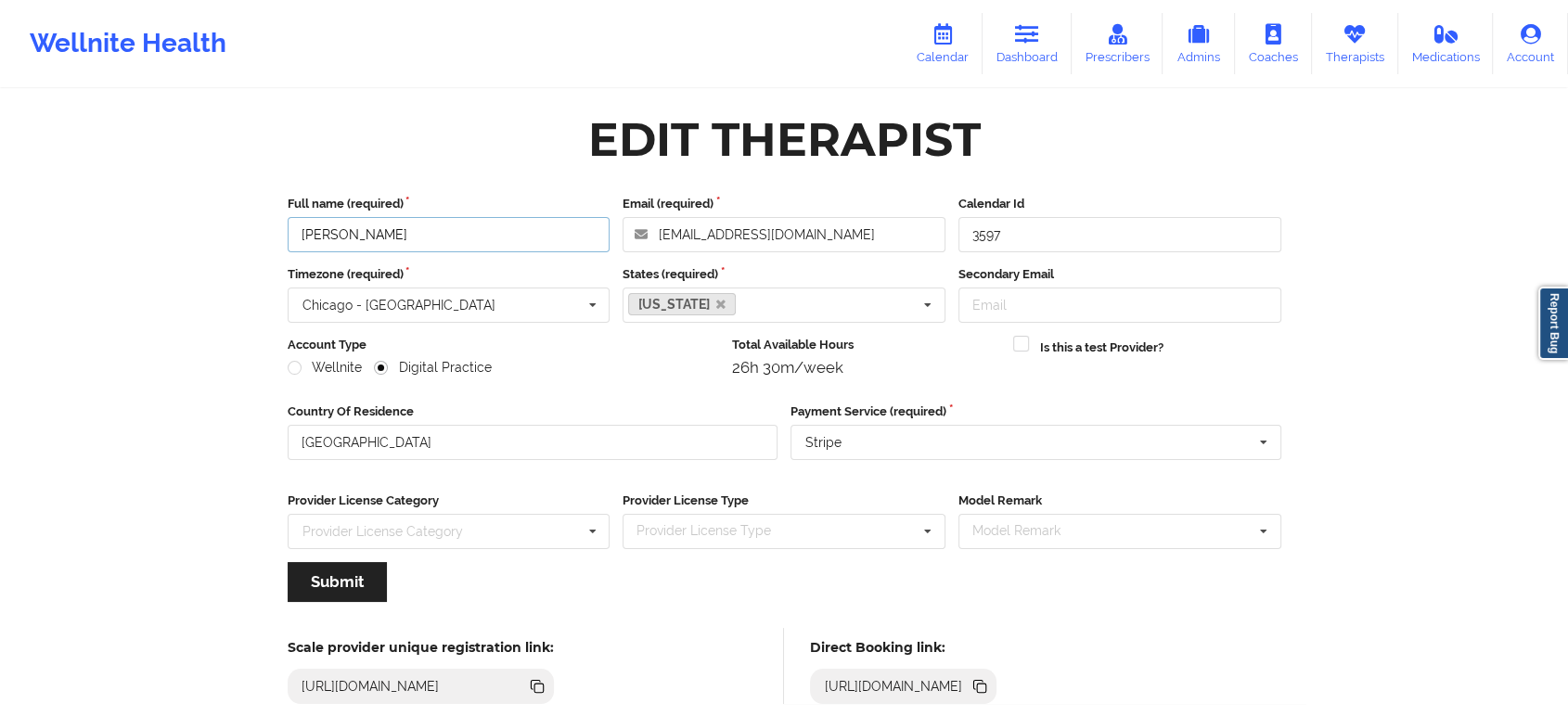
click at [531, 234] on input "[PERSON_NAME]" at bounding box center [449, 235] width 323 height 35
click at [990, 682] on icon at bounding box center [979, 686] width 20 height 20
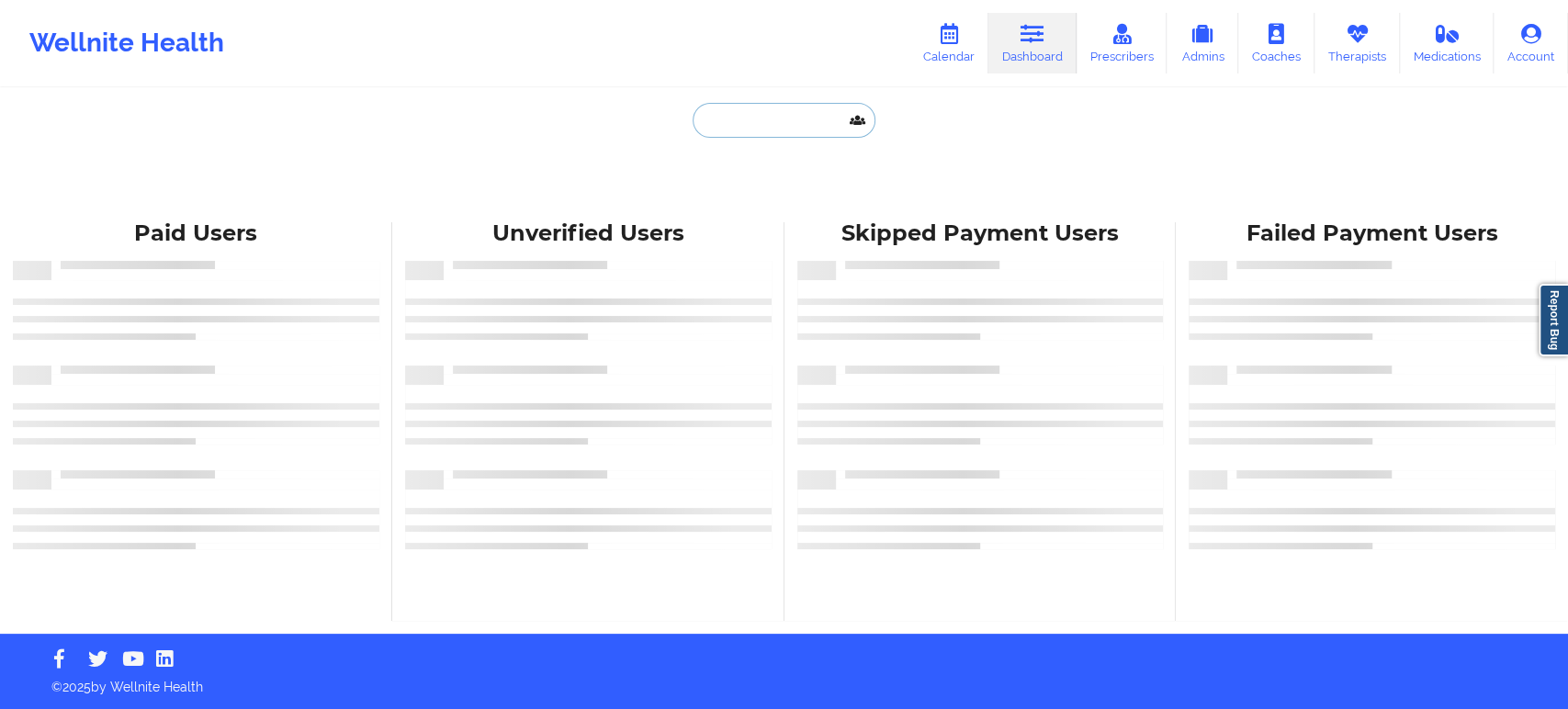
click at [801, 125] on input "text" at bounding box center [783, 120] width 182 height 35
paste input "[EMAIL_ADDRESS][DOMAIN_NAME]"
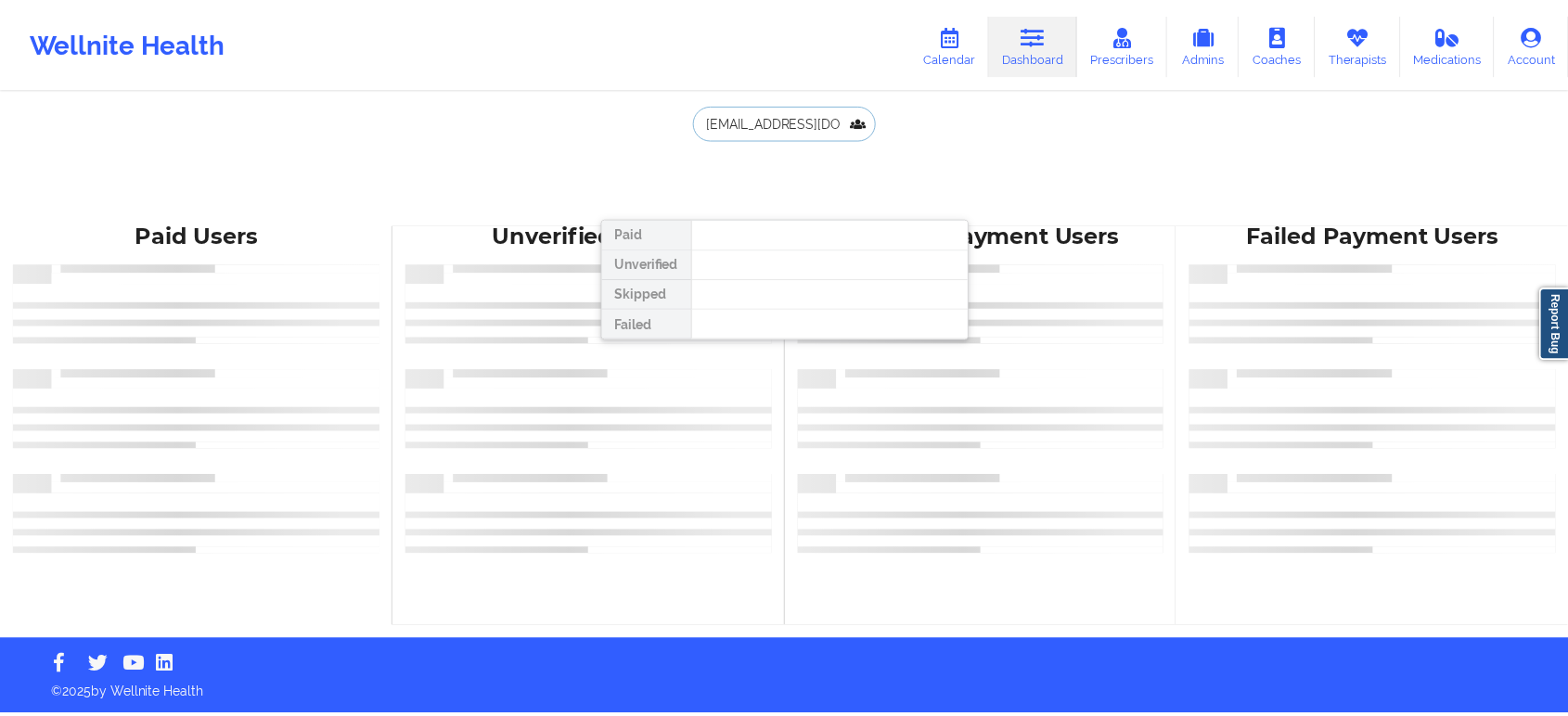
scroll to position [0, 15]
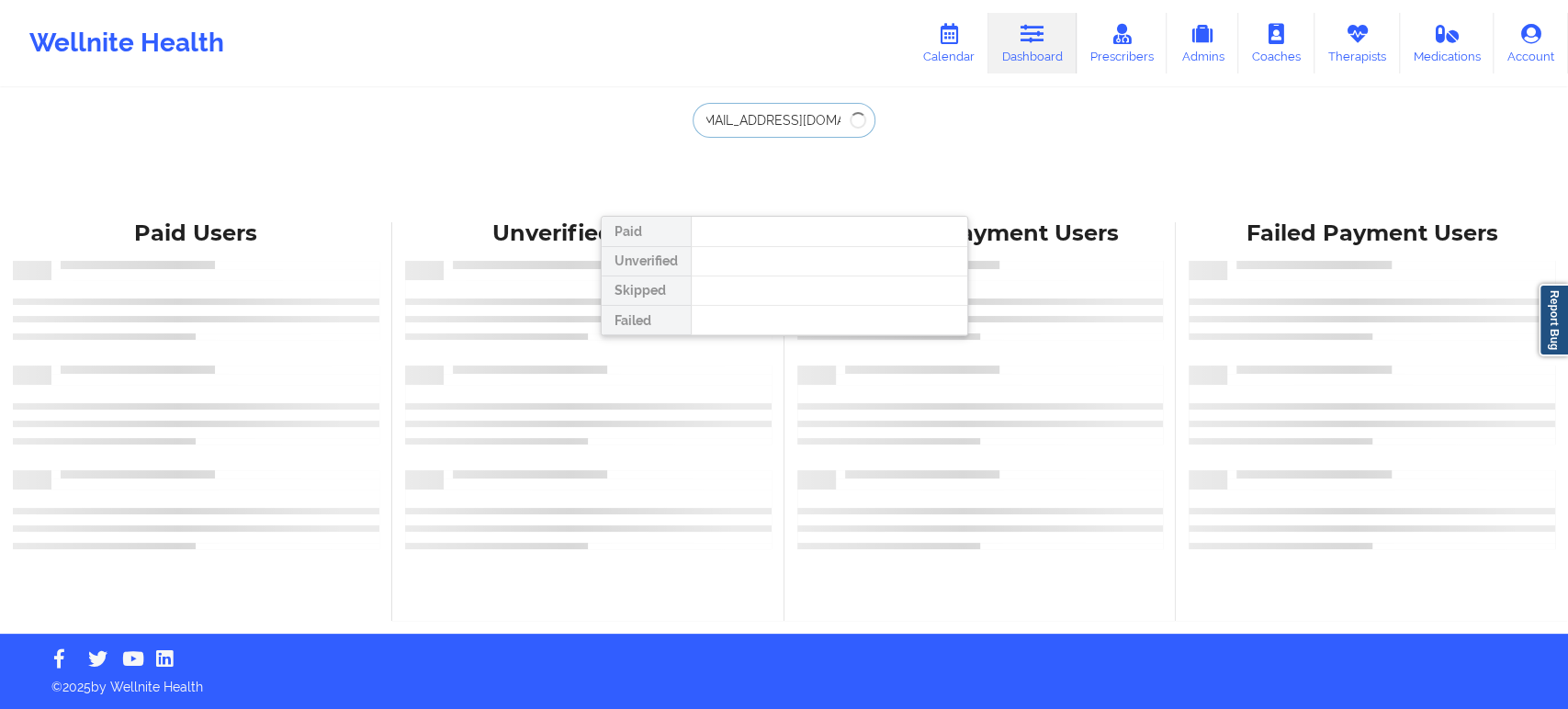
type input "[EMAIL_ADDRESS][DOMAIN_NAME]"
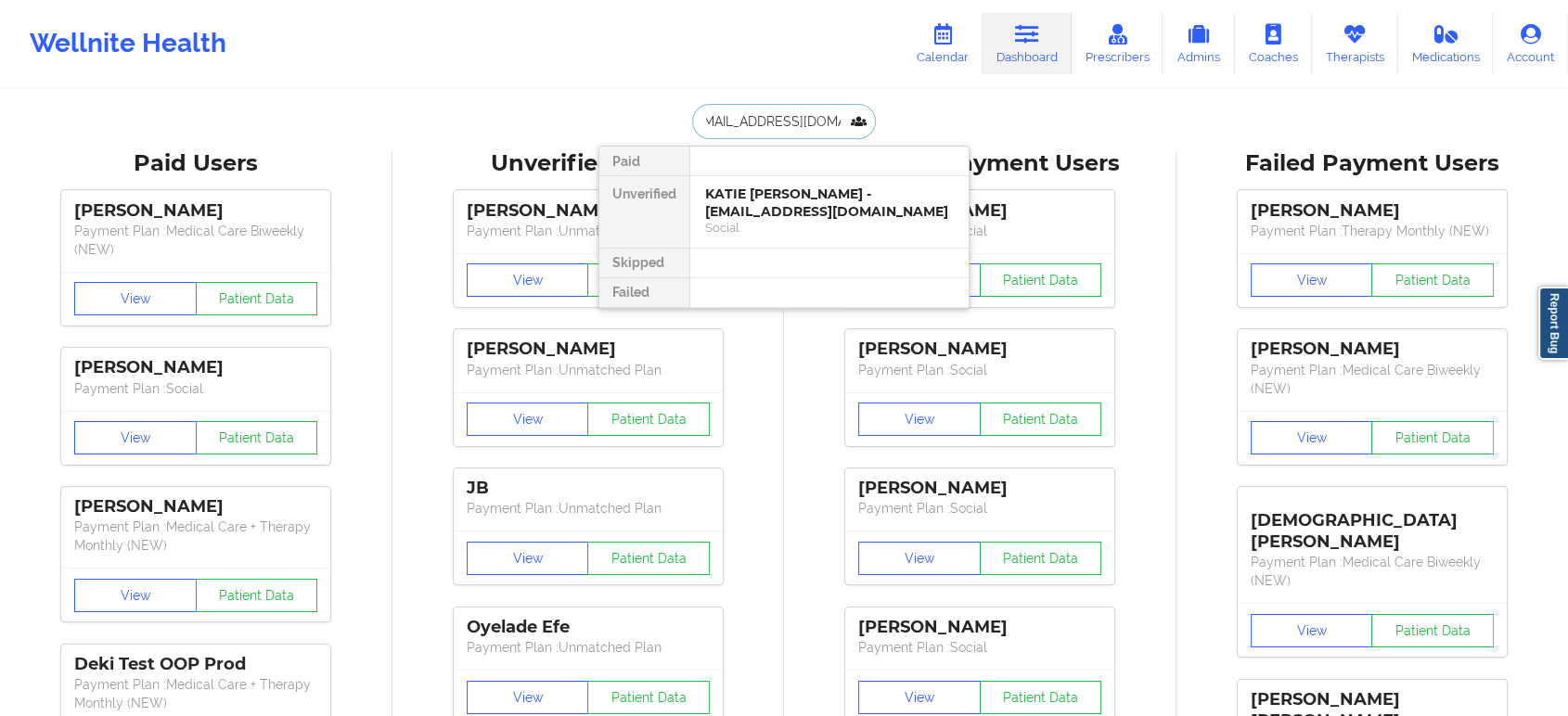
scroll to position [0, 0]
click at [813, 220] on div "Social" at bounding box center [829, 228] width 249 height 16
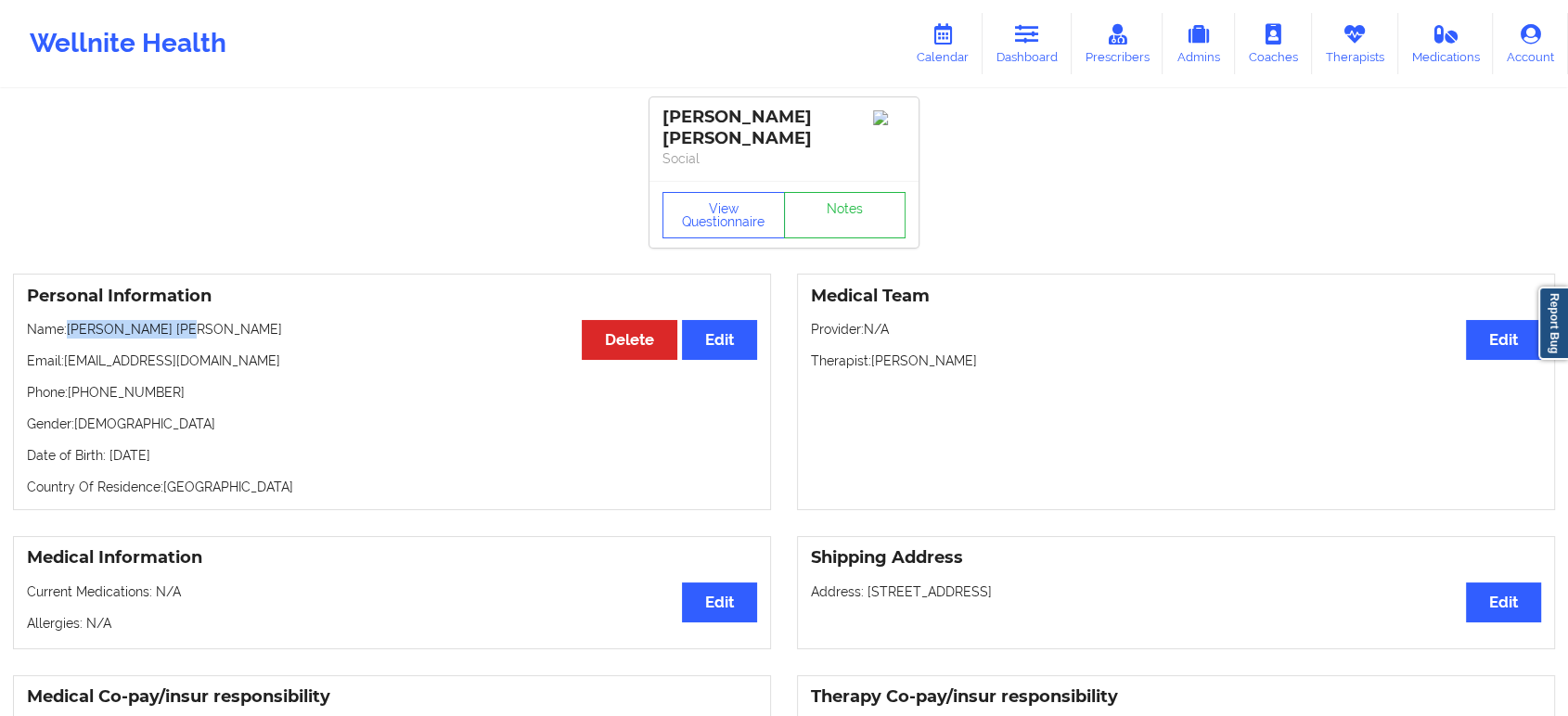
drag, startPoint x: 229, startPoint y: 310, endPoint x: 72, endPoint y: 310, distance: 157.0
click at [72, 320] on p "Name: [PERSON_NAME] [PERSON_NAME]" at bounding box center [392, 330] width 730 height 19
copy p "[PERSON_NAME] [PERSON_NAME]"
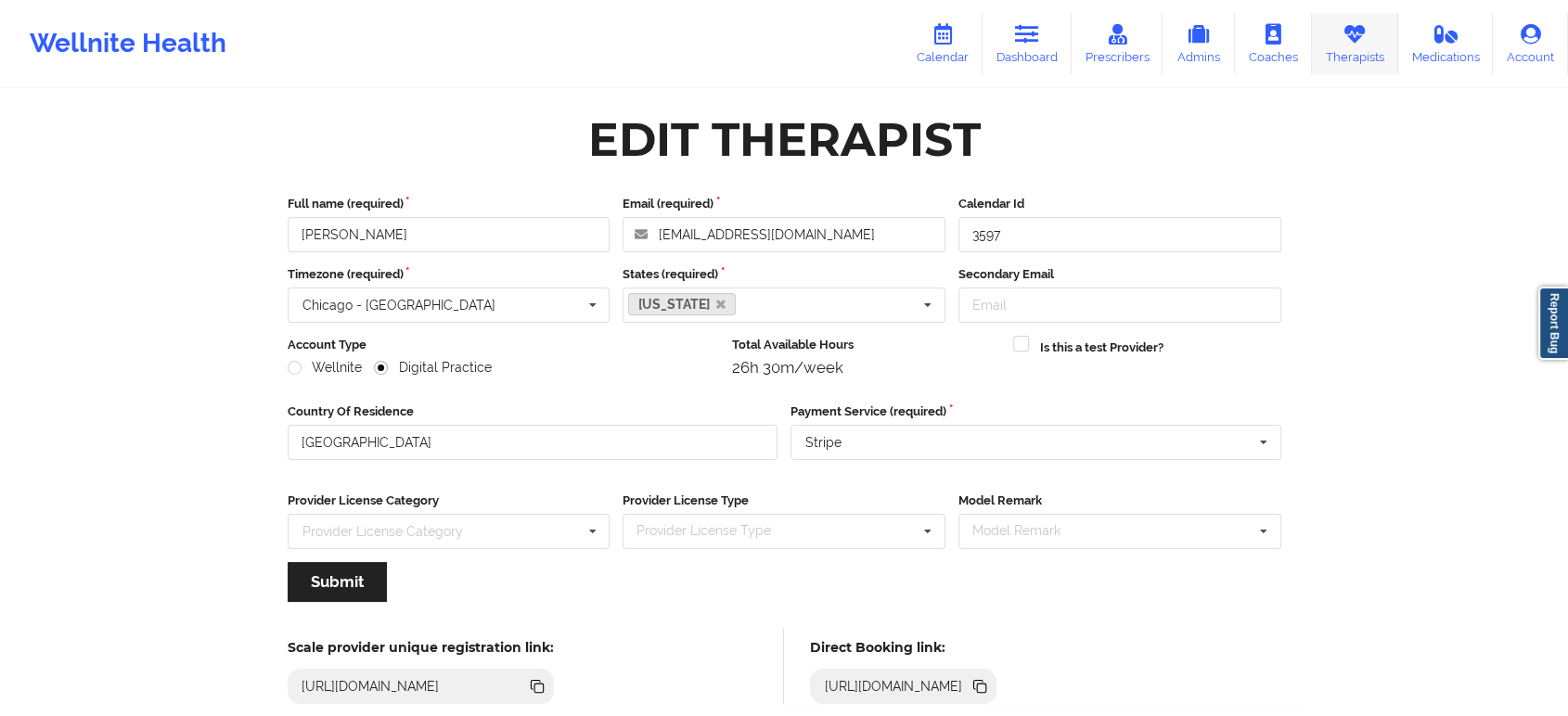
click at [1343, 34] on icon at bounding box center [1354, 34] width 24 height 20
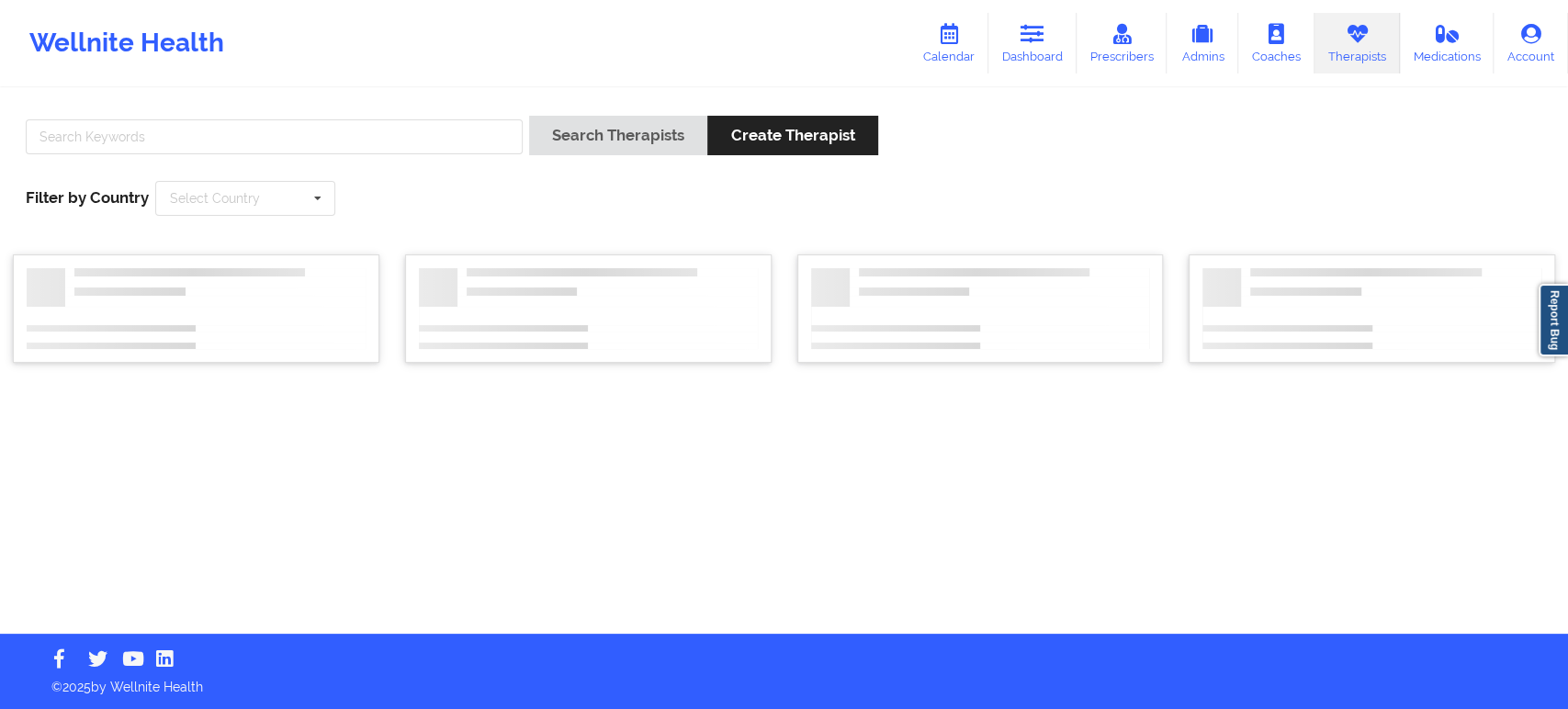
click at [385, 107] on div "Search Therapists Create Therapist Filter by Country Select Country [GEOGRAPHIC…" at bounding box center [784, 166] width 1542 height 126
click at [379, 124] on input "text" at bounding box center [274, 137] width 497 height 35
paste input "[PERSON_NAME]"
click at [632, 143] on button "Search Therapists" at bounding box center [619, 135] width 178 height 40
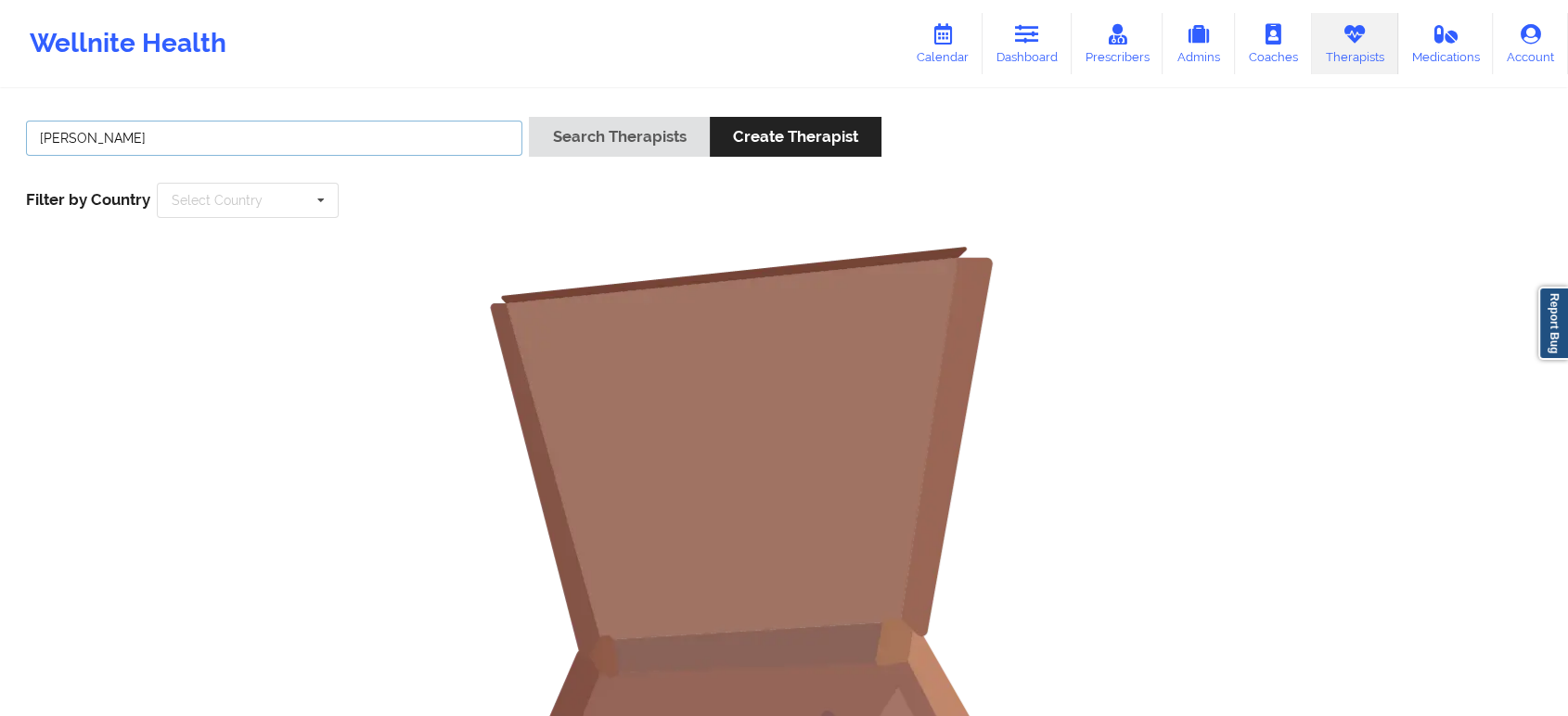
click at [84, 139] on input "SUSAN ZAPATHA" at bounding box center [274, 138] width 497 height 35
type input "ZAPATHA"
click at [529, 117] on button "Search Therapists" at bounding box center [619, 137] width 180 height 40
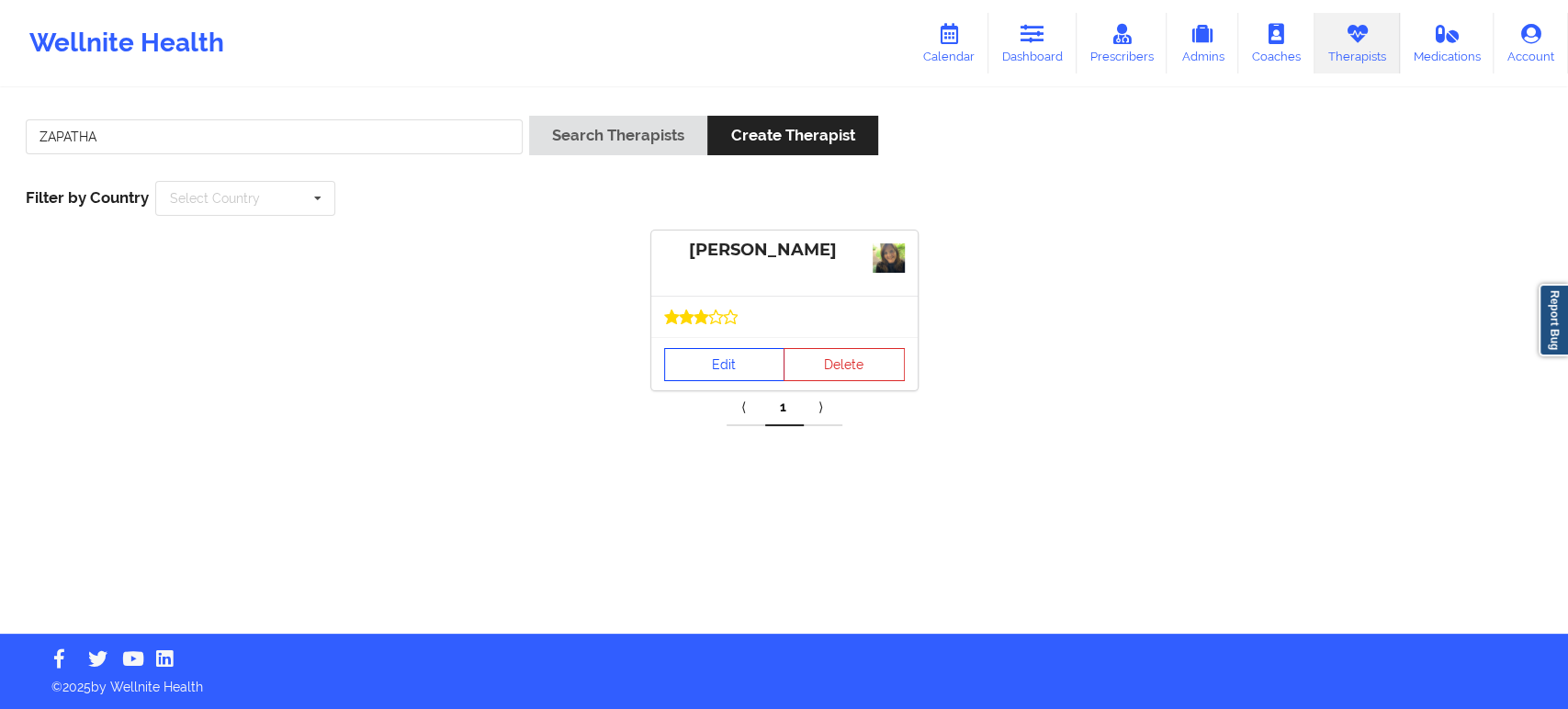
click at [734, 368] on link "Edit" at bounding box center [724, 365] width 121 height 33
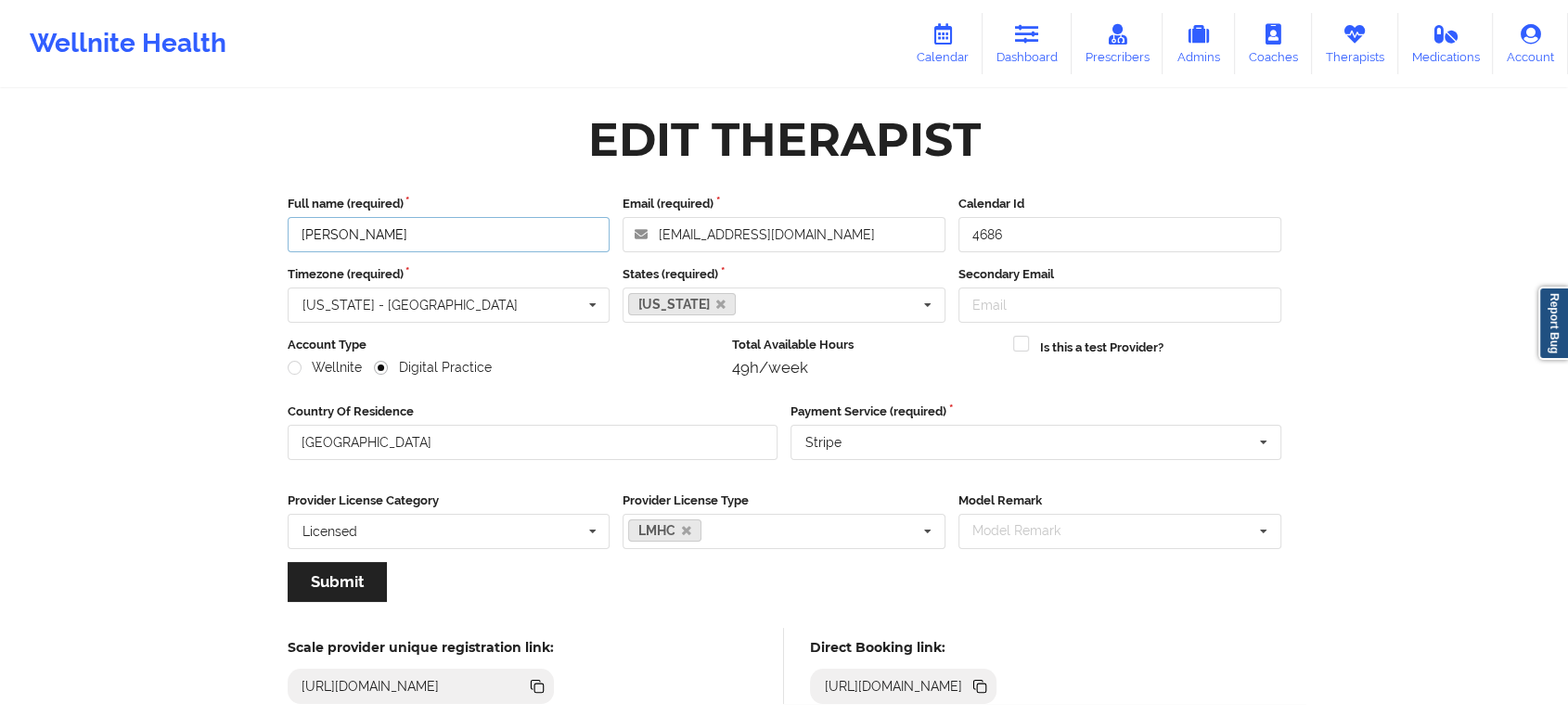
click at [496, 224] on input "Susan P Zapatha" at bounding box center [449, 235] width 323 height 35
click at [644, 72] on div "Wellnite Health Calendar Dashboard Prescribers Admins Coaches Therapists Medica…" at bounding box center [784, 44] width 1568 height 74
click at [986, 685] on icon at bounding box center [981, 688] width 9 height 9
click at [1350, 33] on icon at bounding box center [1354, 34] width 24 height 20
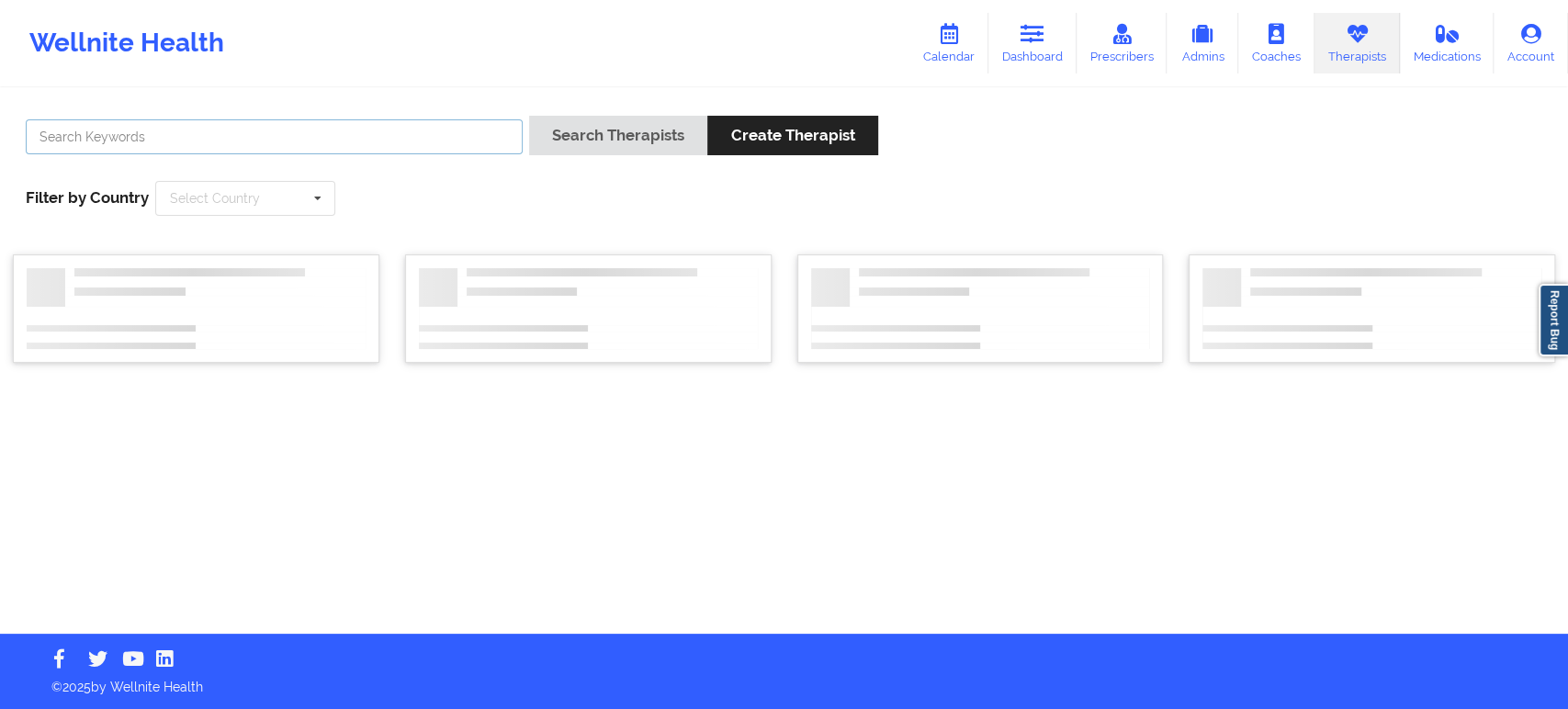
click at [445, 131] on input "text" at bounding box center [274, 137] width 497 height 35
paste input "Virginia Gibala"
type input "Virginia Gibala"
click at [622, 132] on button "Search Therapists" at bounding box center [619, 135] width 178 height 40
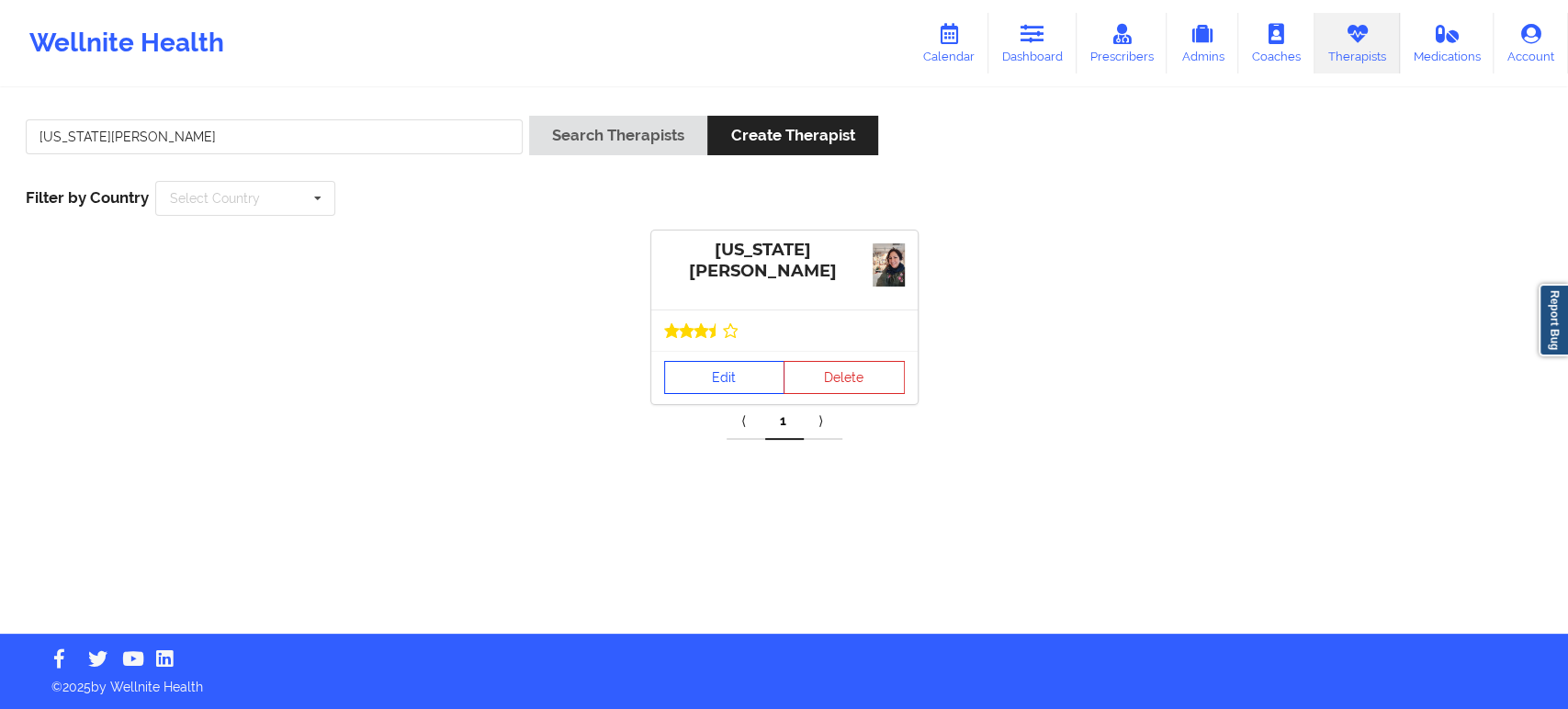
click at [721, 373] on link "Edit" at bounding box center [724, 378] width 121 height 33
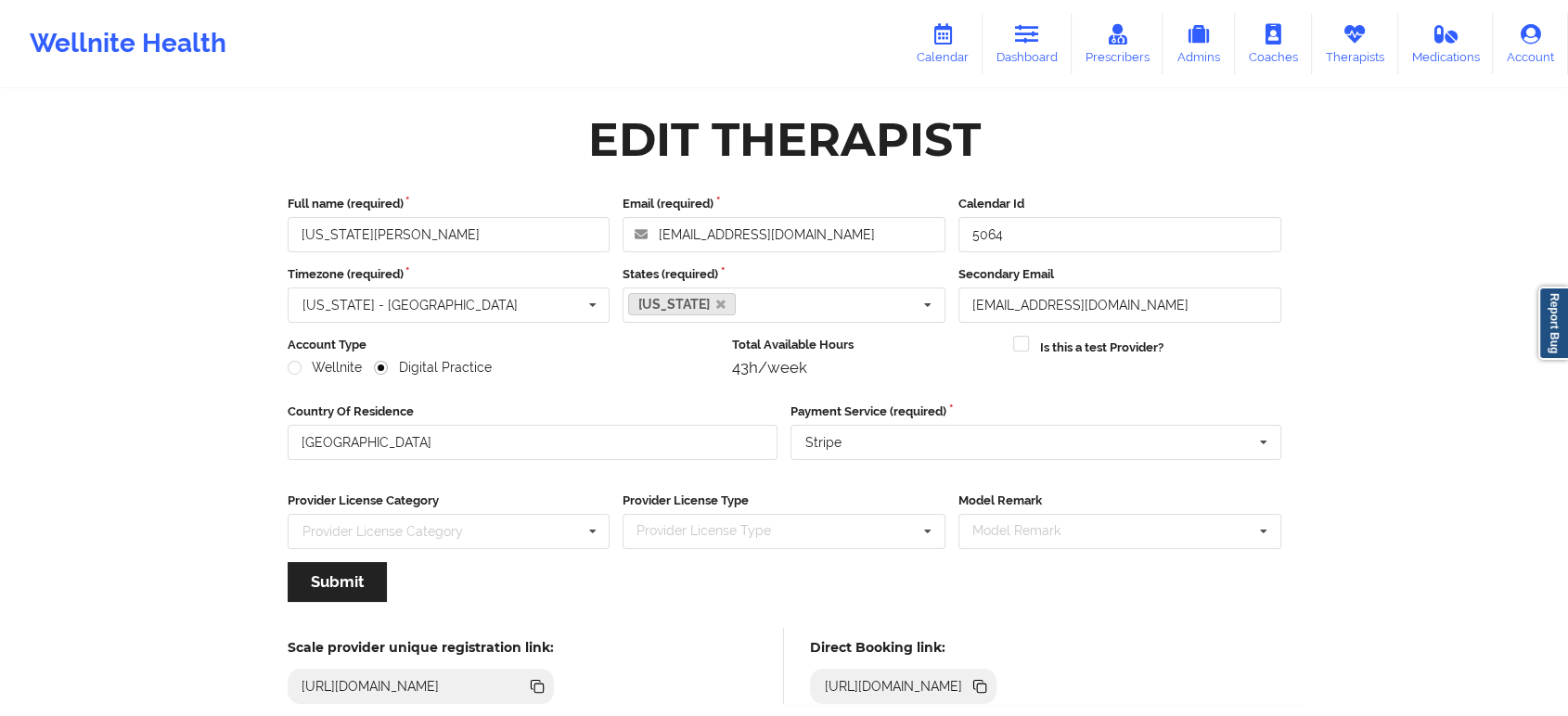
click at [986, 689] on icon at bounding box center [981, 688] width 9 height 9
